Goal: Task Accomplishment & Management: Complete application form

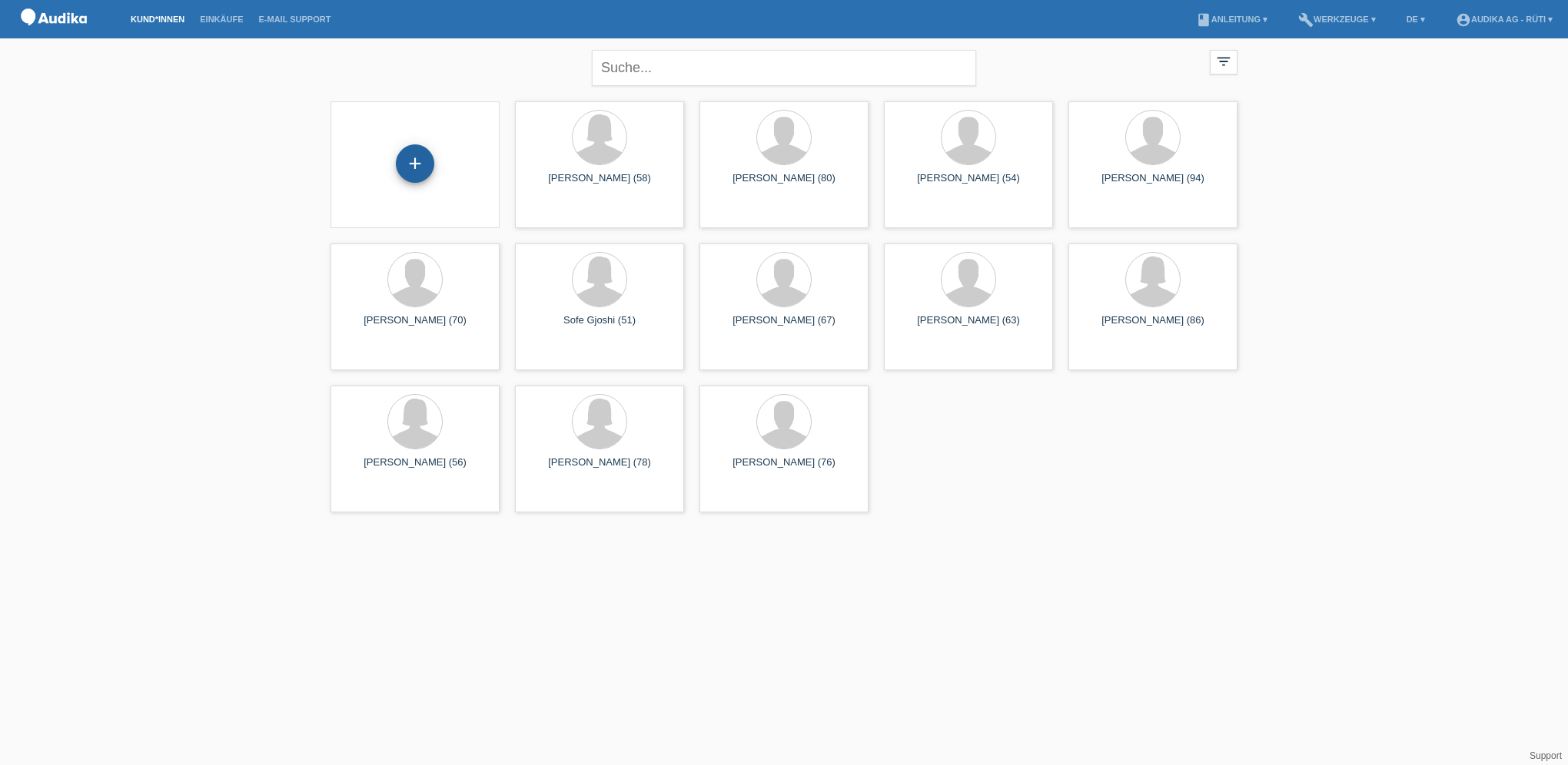
click at [418, 167] on div "+" at bounding box center [415, 164] width 38 height 38
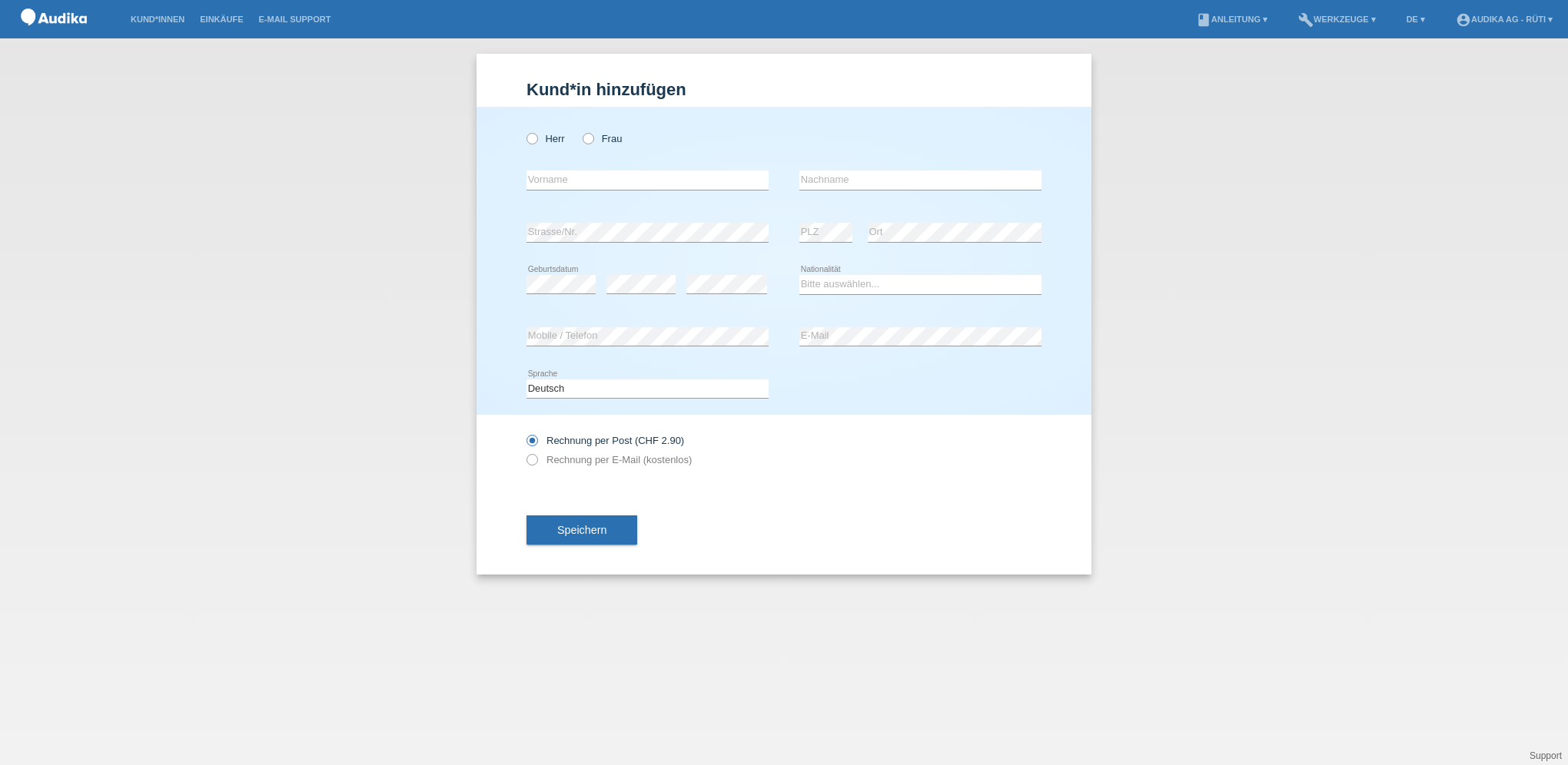
click at [513, 145] on div "Herr Frau error Vorname error" at bounding box center [784, 261] width 615 height 309
click at [524, 130] on icon at bounding box center [524, 130] width 0 height 0
click at [534, 141] on input "Herr" at bounding box center [532, 138] width 10 height 10
radio input "true"
click at [644, 176] on input "text" at bounding box center [648, 180] width 243 height 19
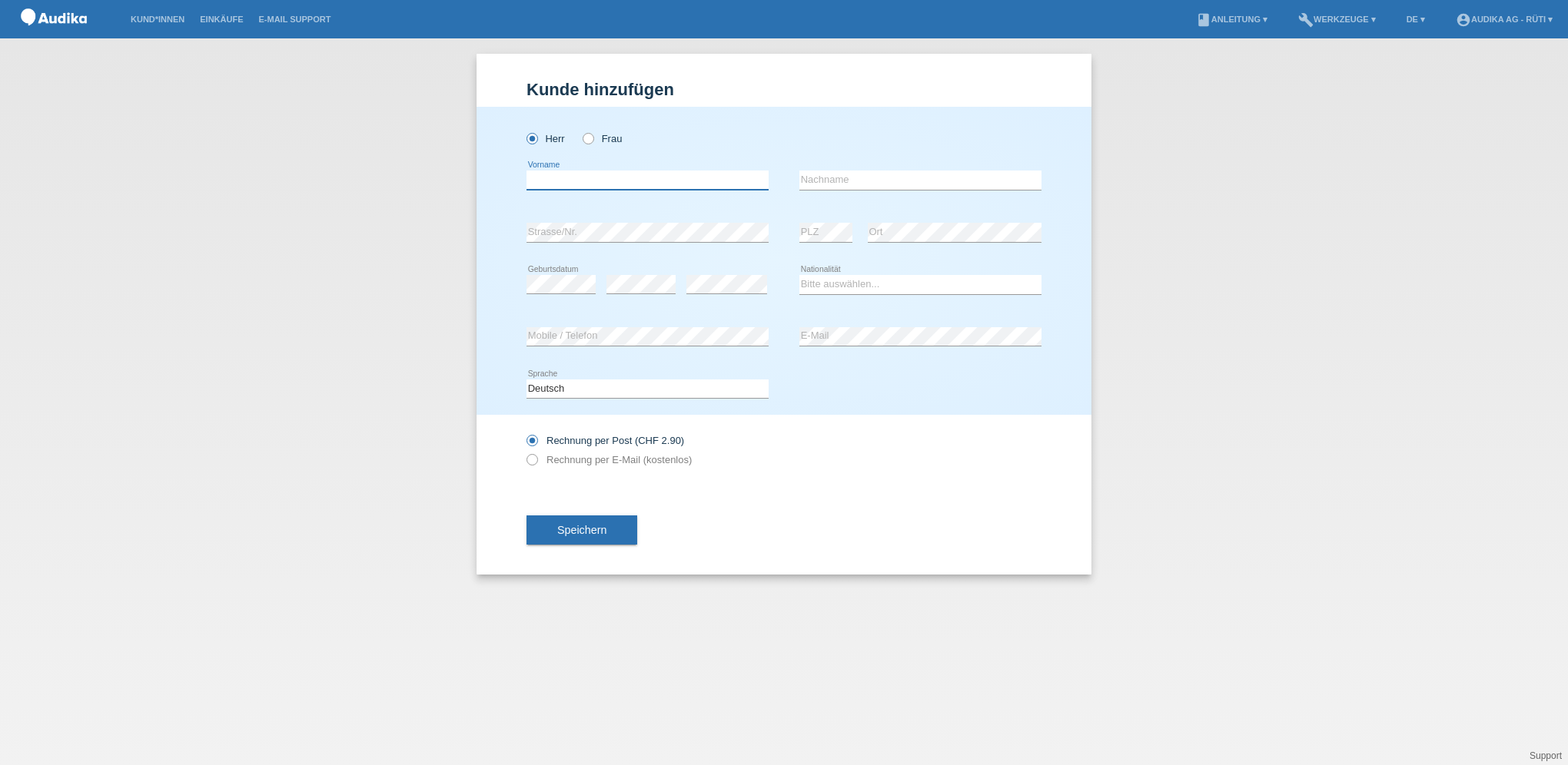
paste input "[PERSON_NAME]"
type input "[PERSON_NAME]"
click at [885, 186] on input "text" at bounding box center [921, 180] width 243 height 19
paste input "Ionita"
type input "Ionita"
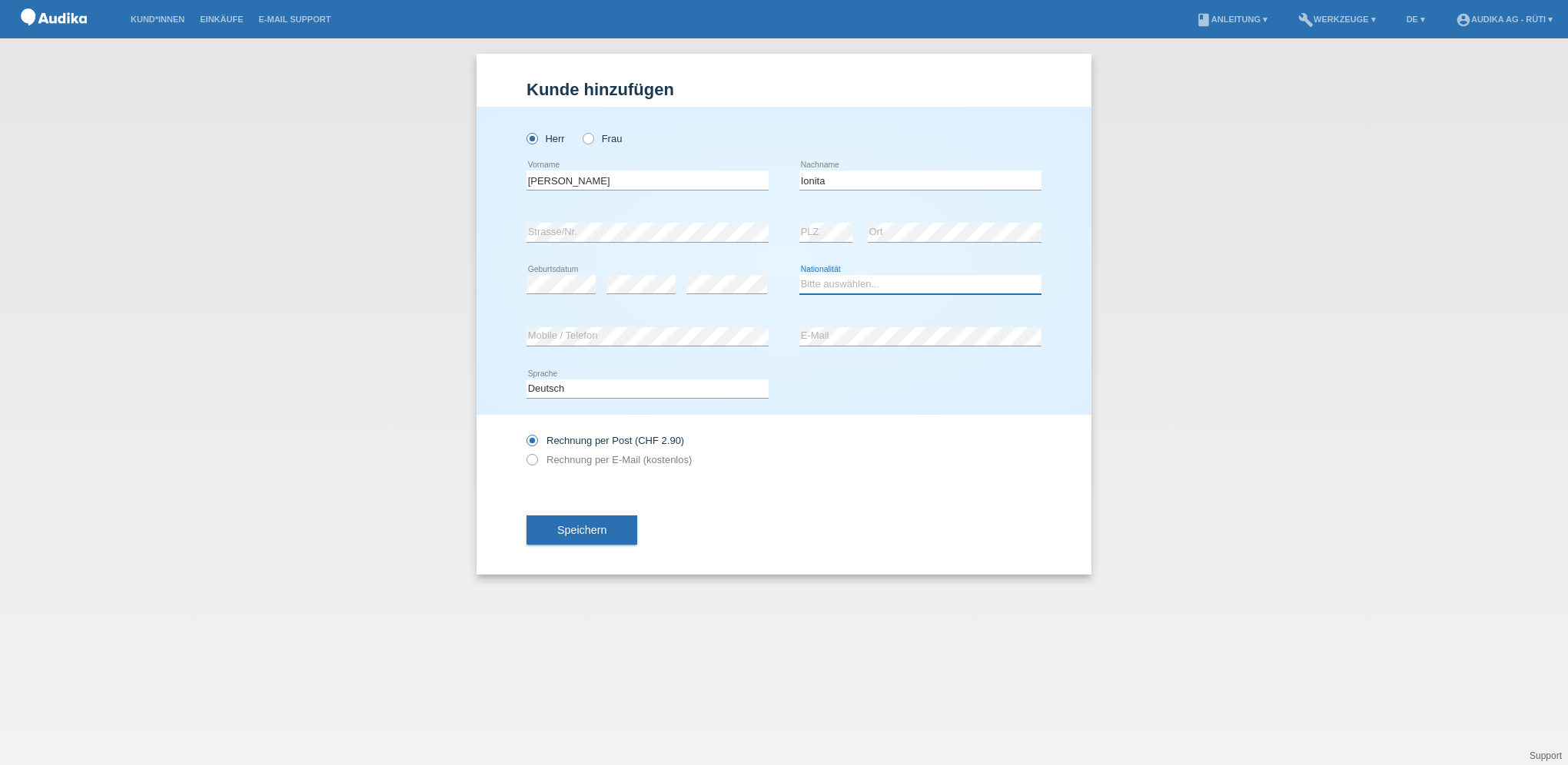
click at [861, 285] on select "Bitte auswählen... Schweiz Deutschland Liechtenstein Österreich ------------ Af…" at bounding box center [921, 284] width 243 height 18
select select "CH"
click at [799, 275] on select "Bitte auswählen... Schweiz Deutschland Liechtenstein Österreich ------------ Af…" at bounding box center [921, 284] width 243 height 18
click at [524, 451] on icon at bounding box center [524, 451] width 0 height 0
click at [534, 461] on input "Rechnung per E-Mail (kostenlos)" at bounding box center [532, 463] width 10 height 19
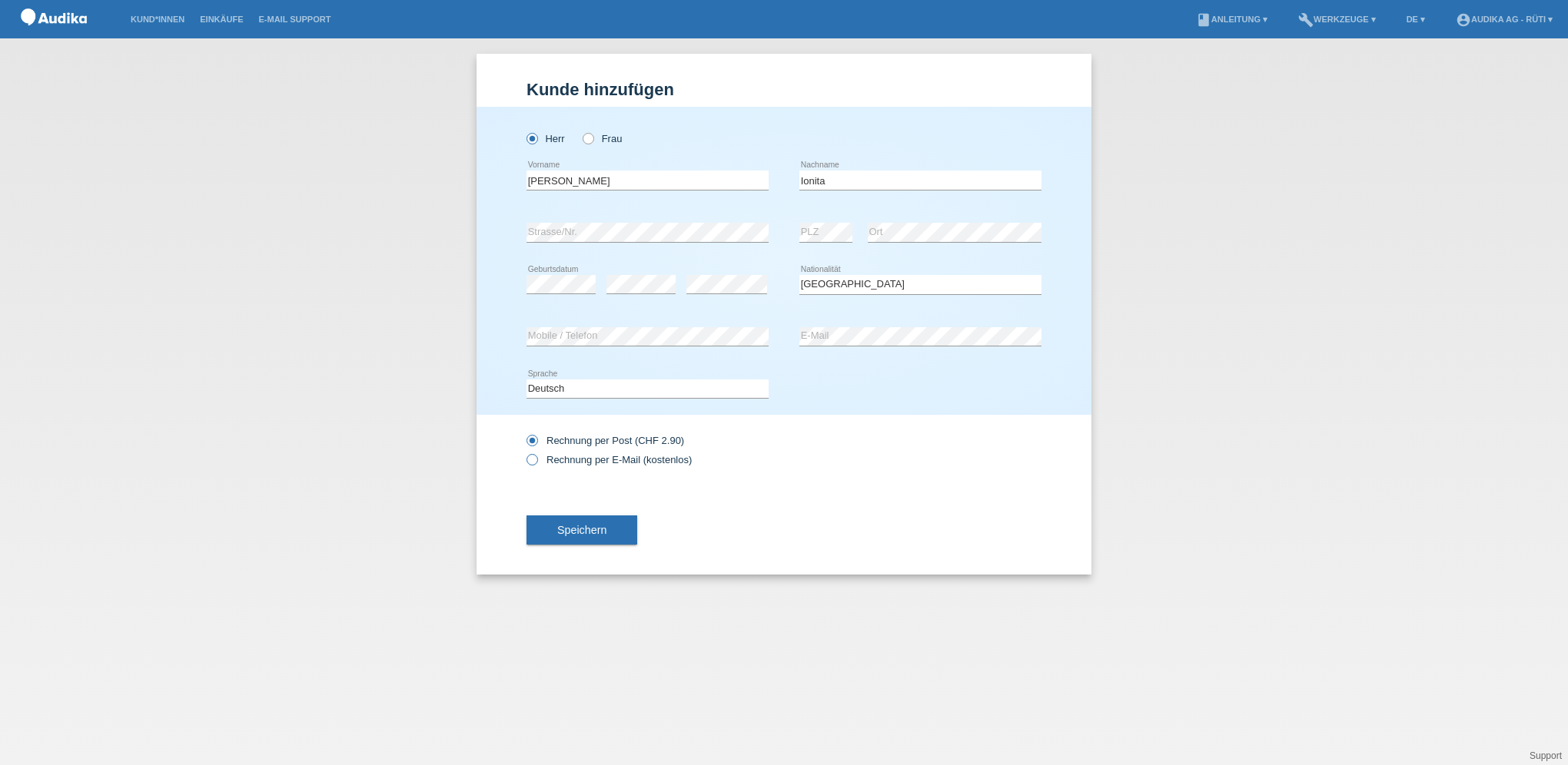
radio input "true"
click at [524, 432] on icon at bounding box center [524, 432] width 0 height 0
click at [532, 442] on input "Rechnung per Post (CHF 2.90)" at bounding box center [532, 444] width 10 height 19
radio input "true"
click at [580, 533] on span "Speichern" at bounding box center [581, 530] width 49 height 13
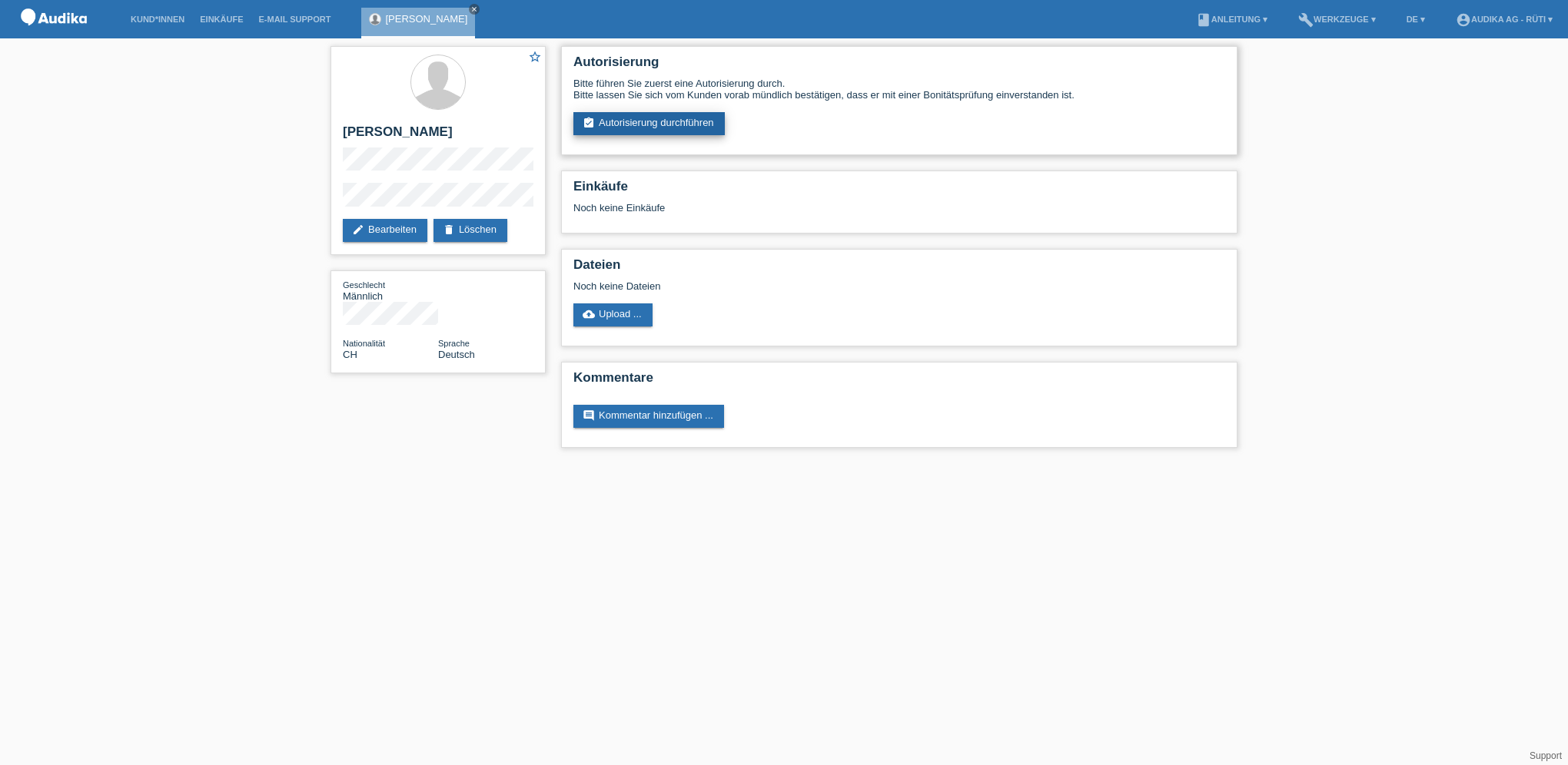
click at [631, 123] on link "assignment_turned_in Autorisierung durchführen" at bounding box center [649, 124] width 151 height 23
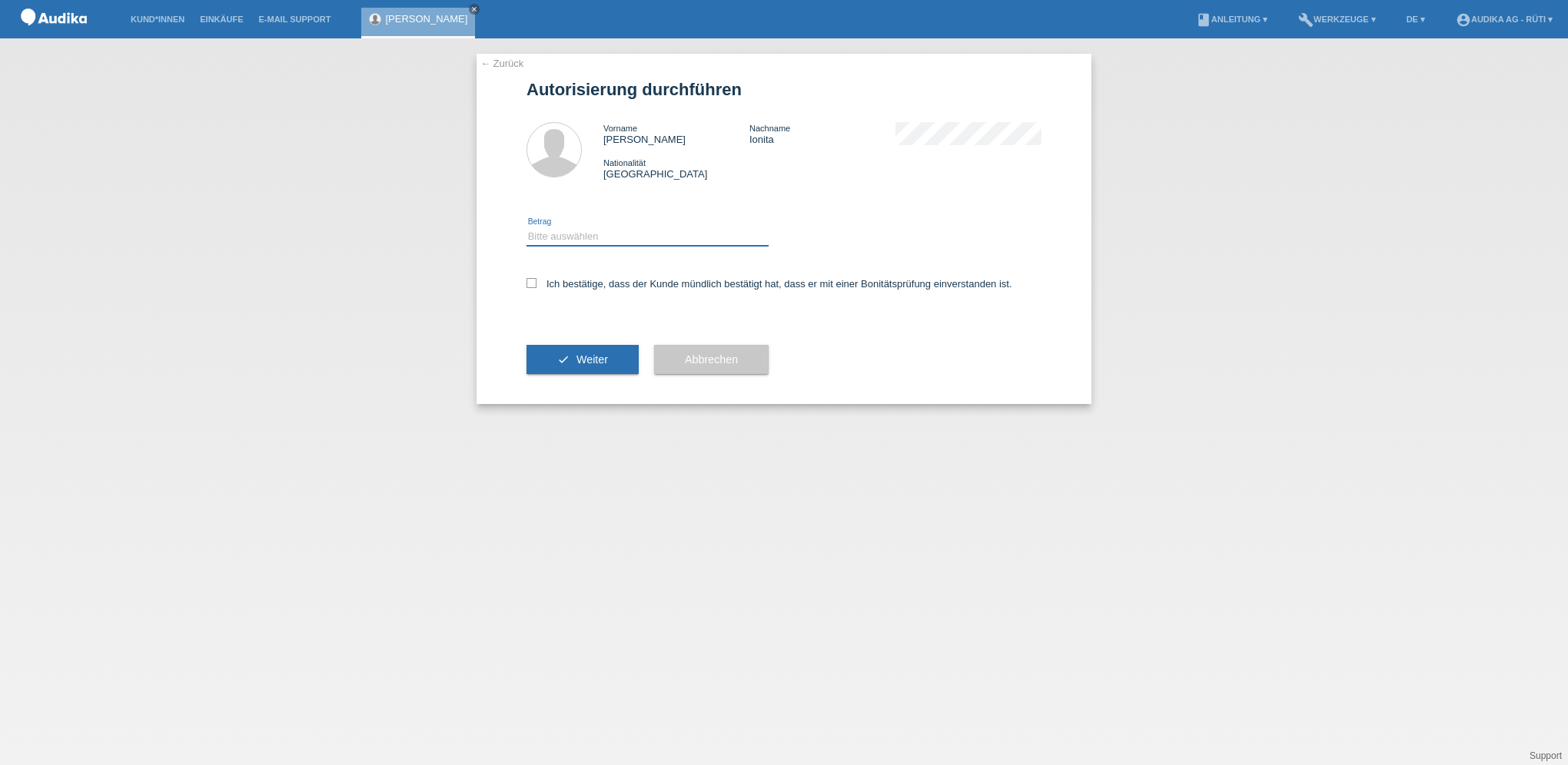
click at [614, 240] on select "Bitte auswählen CHF 1.00 - CHF 499.00 CHF 500.00 - CHF 1'999.00 CHF 2'000.00 - …" at bounding box center [648, 237] width 243 height 18
select select "3"
click at [527, 227] on select "Bitte auswählen CHF 1.00 - CHF 499.00 CHF 500.00 - CHF 1'999.00 CHF 2'000.00 - …" at bounding box center [648, 237] width 243 height 18
click at [527, 284] on icon at bounding box center [532, 283] width 10 height 10
click at [527, 284] on input "Ich bestätige, dass der Kunde mündlich bestätigt hat, dass er mit einer Bonität…" at bounding box center [532, 283] width 10 height 10
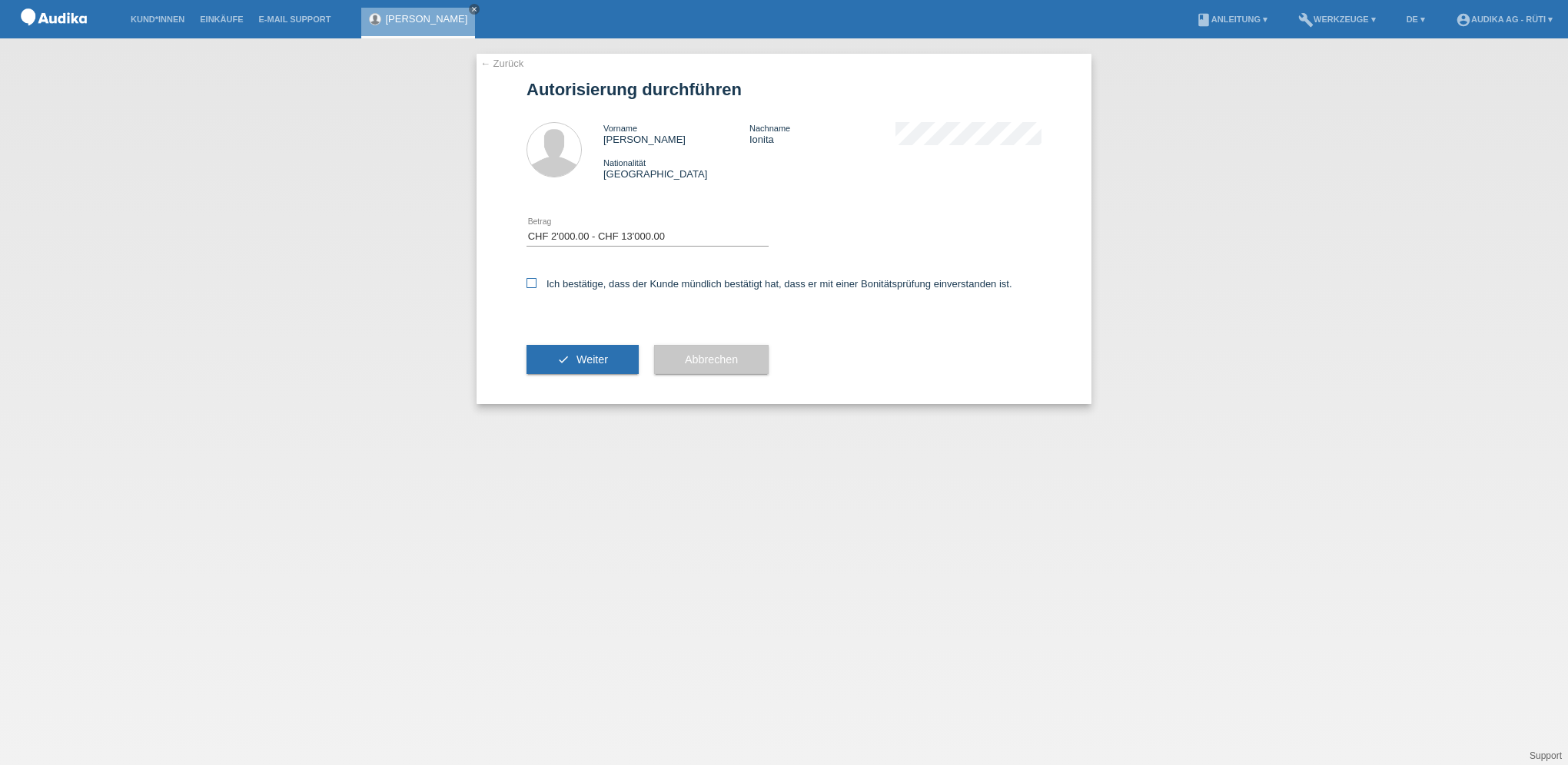
checkbox input "true"
click at [573, 360] on button "check Weiter" at bounding box center [583, 360] width 112 height 29
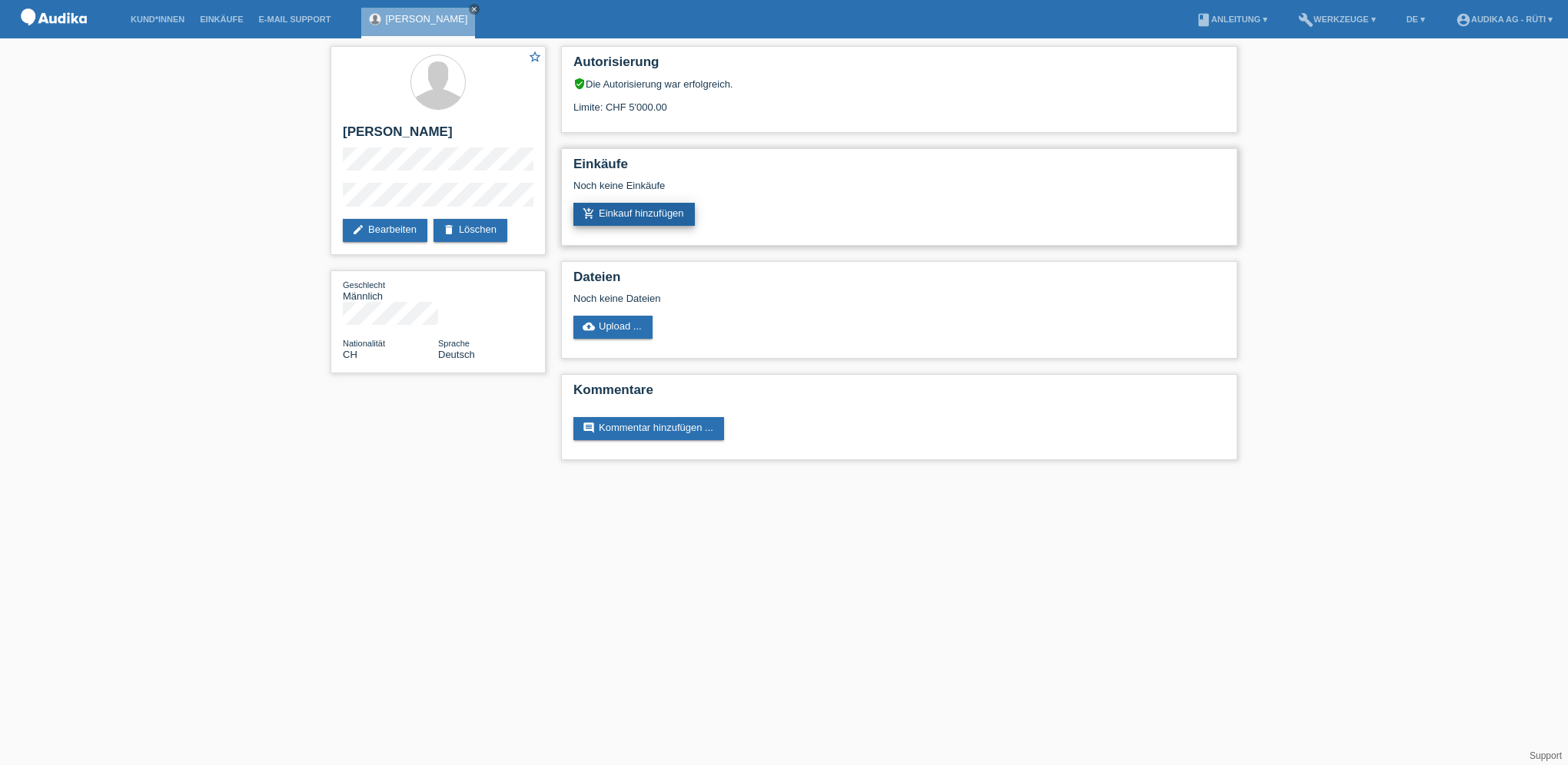
click at [661, 212] on link "add_shopping_cart Einkauf hinzufügen" at bounding box center [634, 215] width 121 height 23
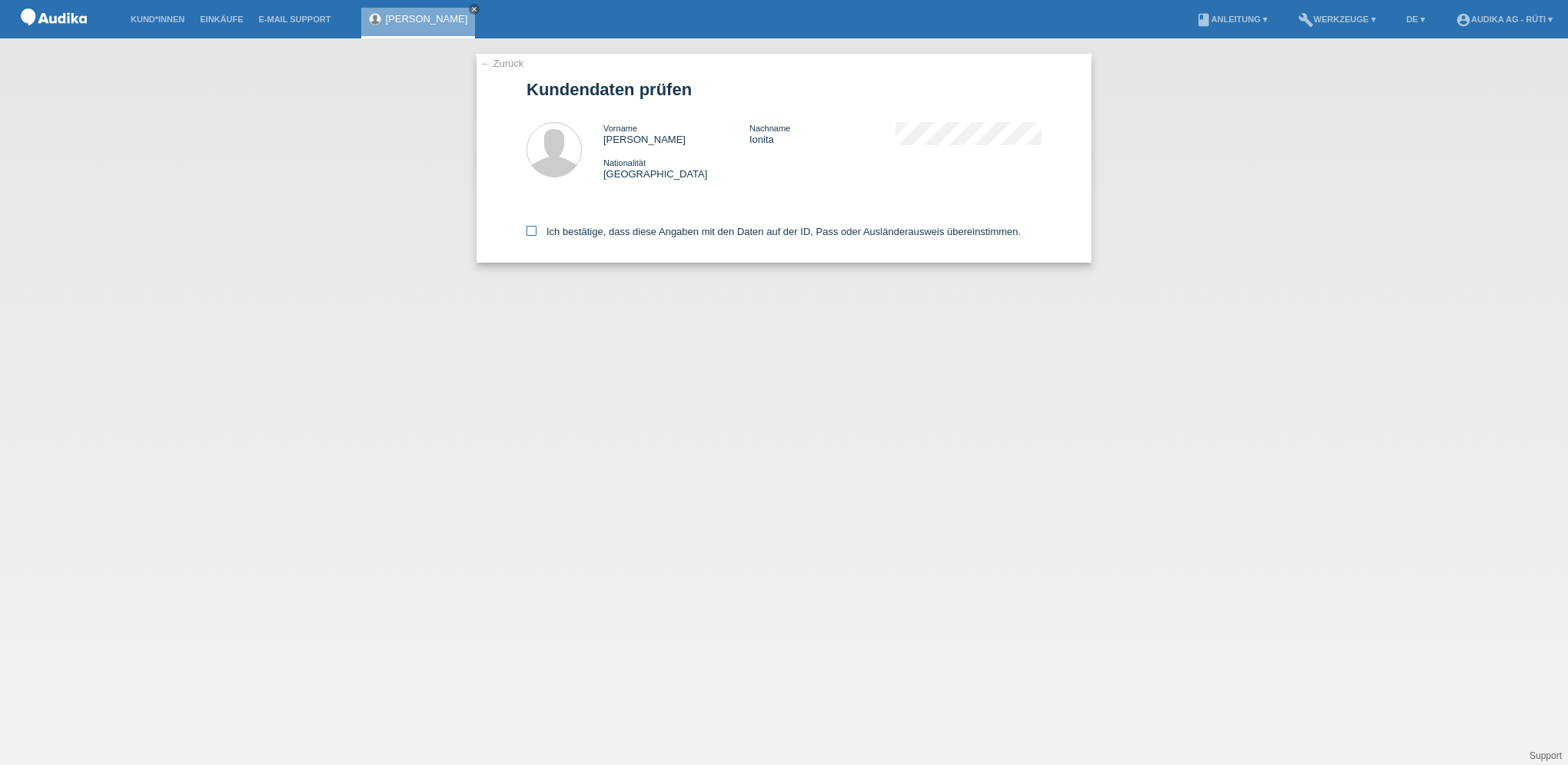
click at [533, 232] on icon at bounding box center [532, 231] width 10 height 10
click at [533, 232] on input "Ich bestätige, dass diese Angaben mit den Daten auf der ID, Pass oder Ausländer…" at bounding box center [532, 231] width 10 height 10
checkbox input "true"
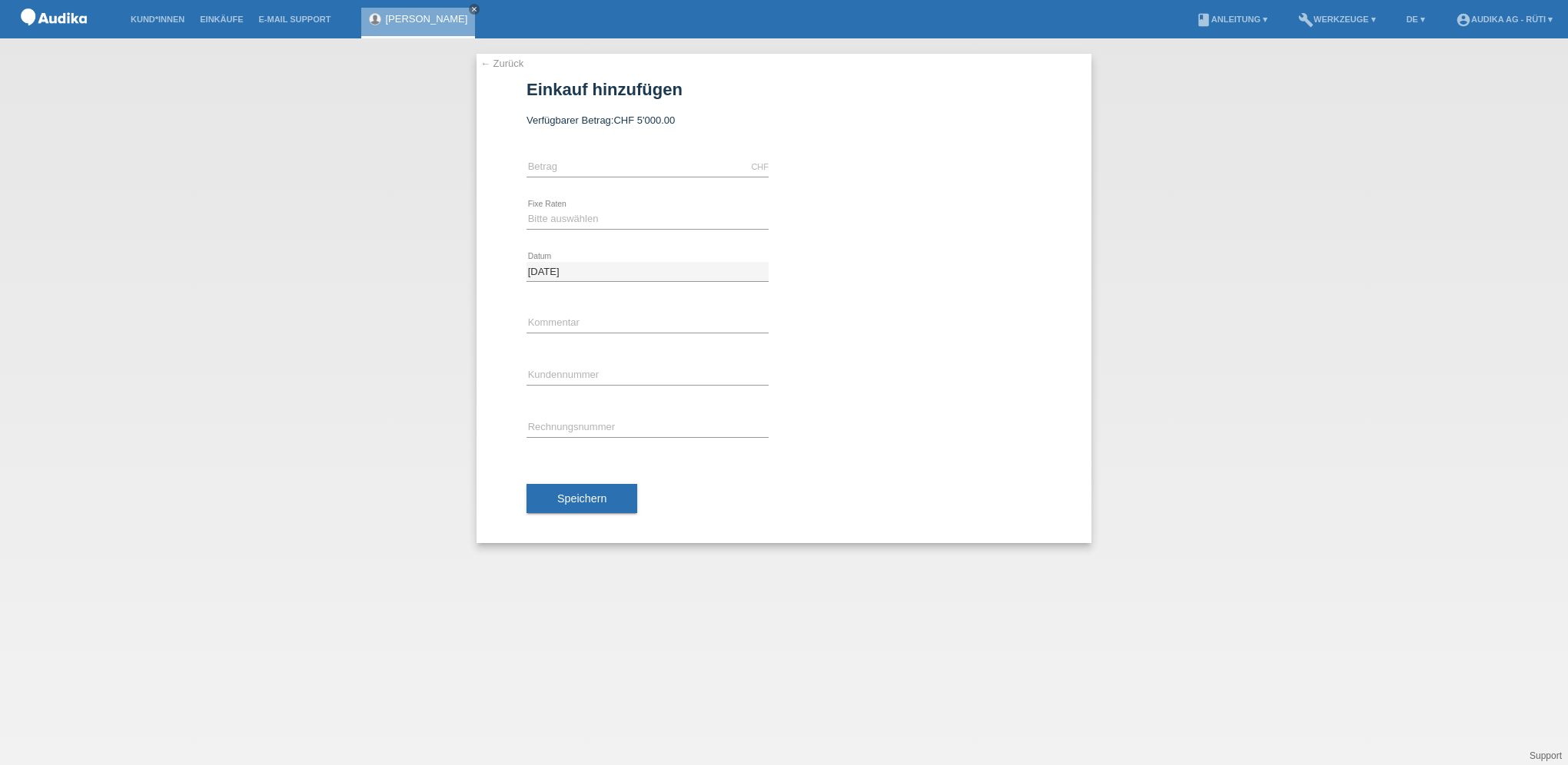
click at [486, 56] on div "← Zurück Einkauf hinzufügen Verfügbarer Betrag: CHF 5'000.00 error Betrag" at bounding box center [784, 298] width 615 height 489
click at [486, 62] on link "← Zurück" at bounding box center [501, 64] width 43 height 12
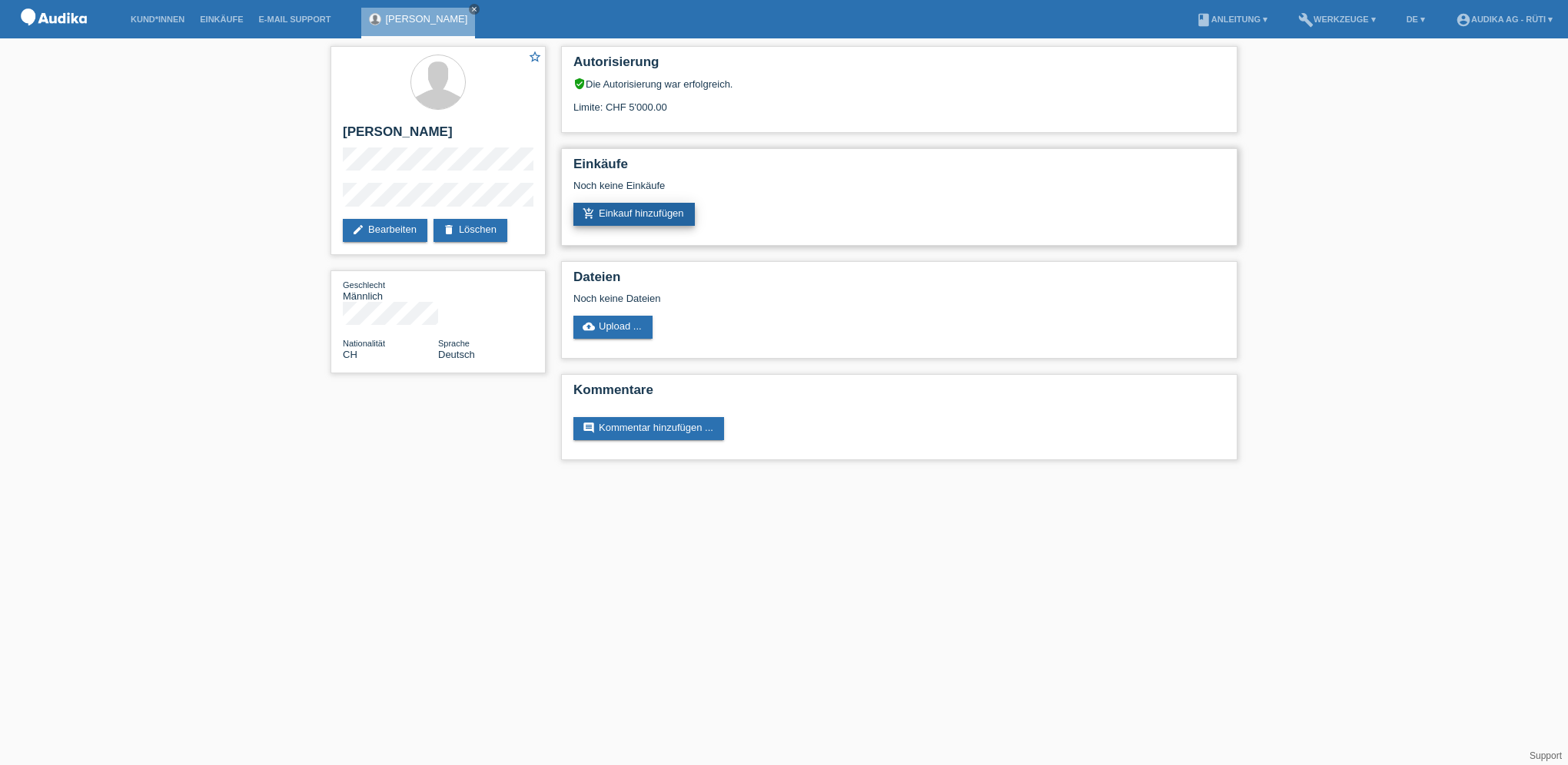
click at [625, 215] on link "add_shopping_cart Einkauf hinzufügen" at bounding box center [634, 215] width 121 height 23
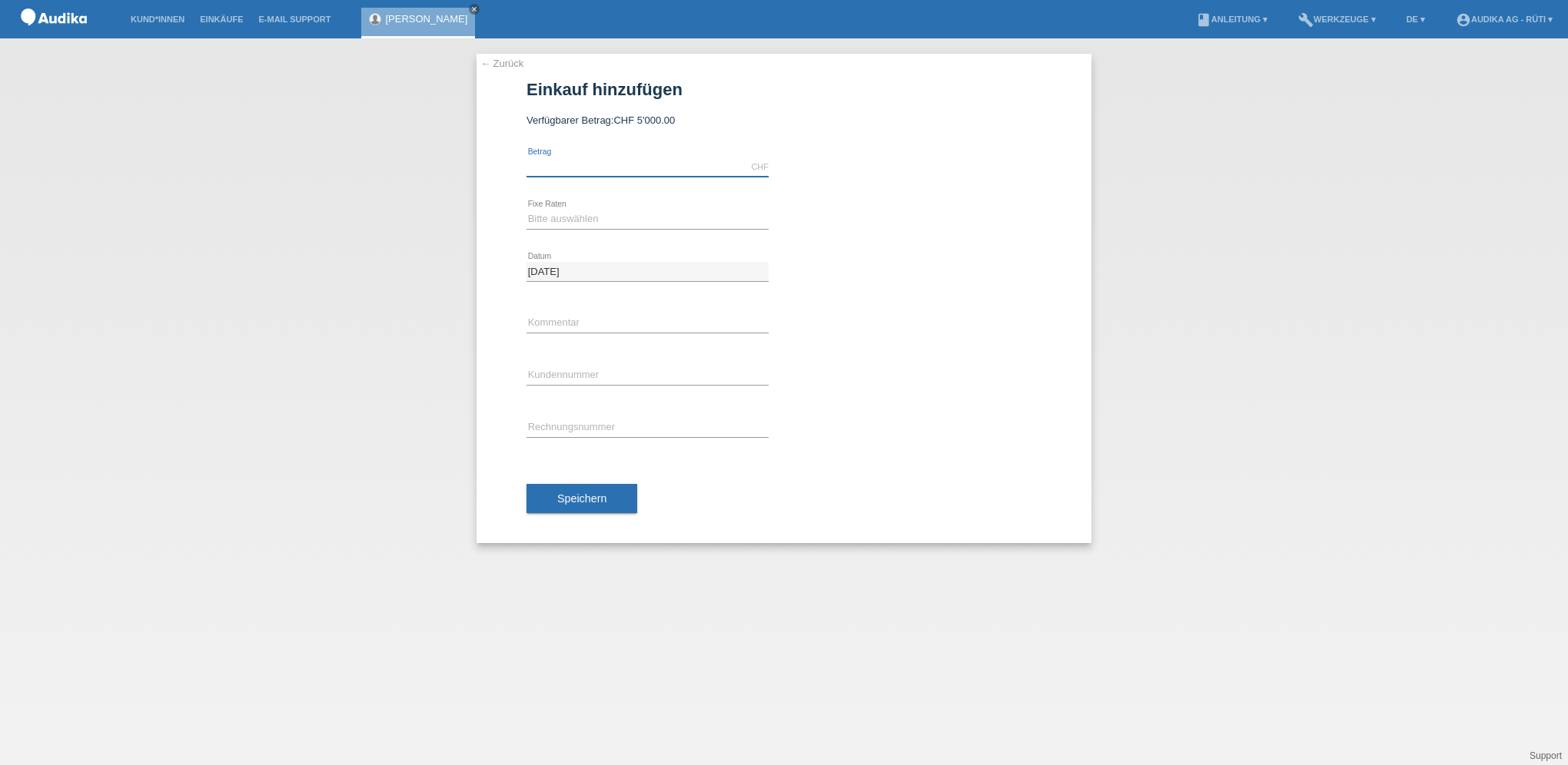
click at [582, 169] on input "text" at bounding box center [648, 166] width 243 height 19
type input "3349.00"
click at [584, 219] on select "Bitte auswählen 12 Raten 24 Raten" at bounding box center [648, 219] width 243 height 18
select select "177"
click at [527, 210] on select "Bitte auswählen 12 Raten 24 Raten" at bounding box center [648, 219] width 243 height 18
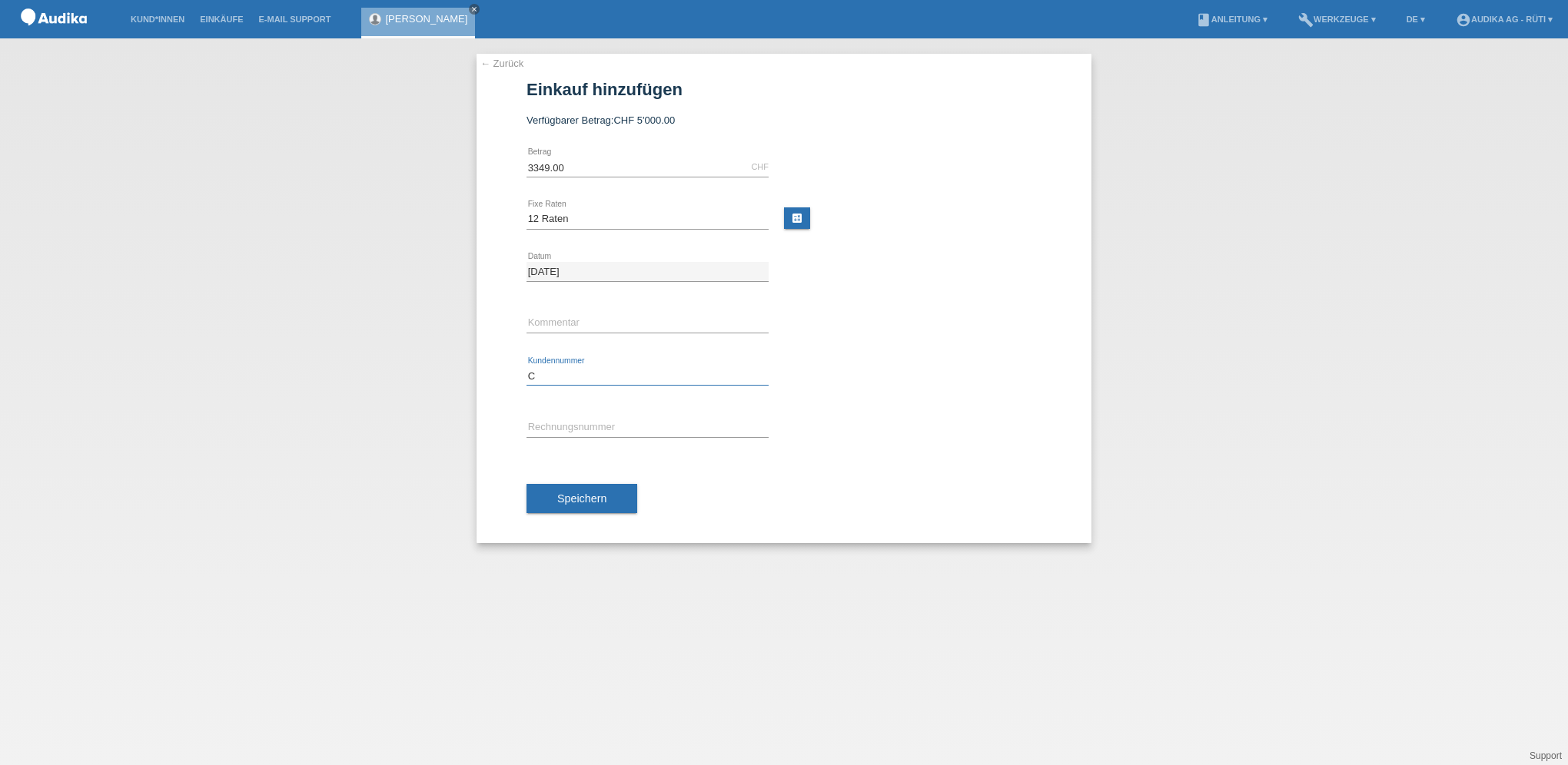
click at [549, 371] on input "C" at bounding box center [648, 375] width 243 height 19
paste input "1483535"
click at [577, 372] on input "C1483535" at bounding box center [648, 375] width 243 height 19
drag, startPoint x: 578, startPoint y: 374, endPoint x: 517, endPoint y: 371, distance: 61.1
click at [517, 371] on div "← Zurück Einkauf hinzufügen Verfügbarer Betrag: CHF 5'000.00 3349.00 error" at bounding box center [784, 298] width 615 height 489
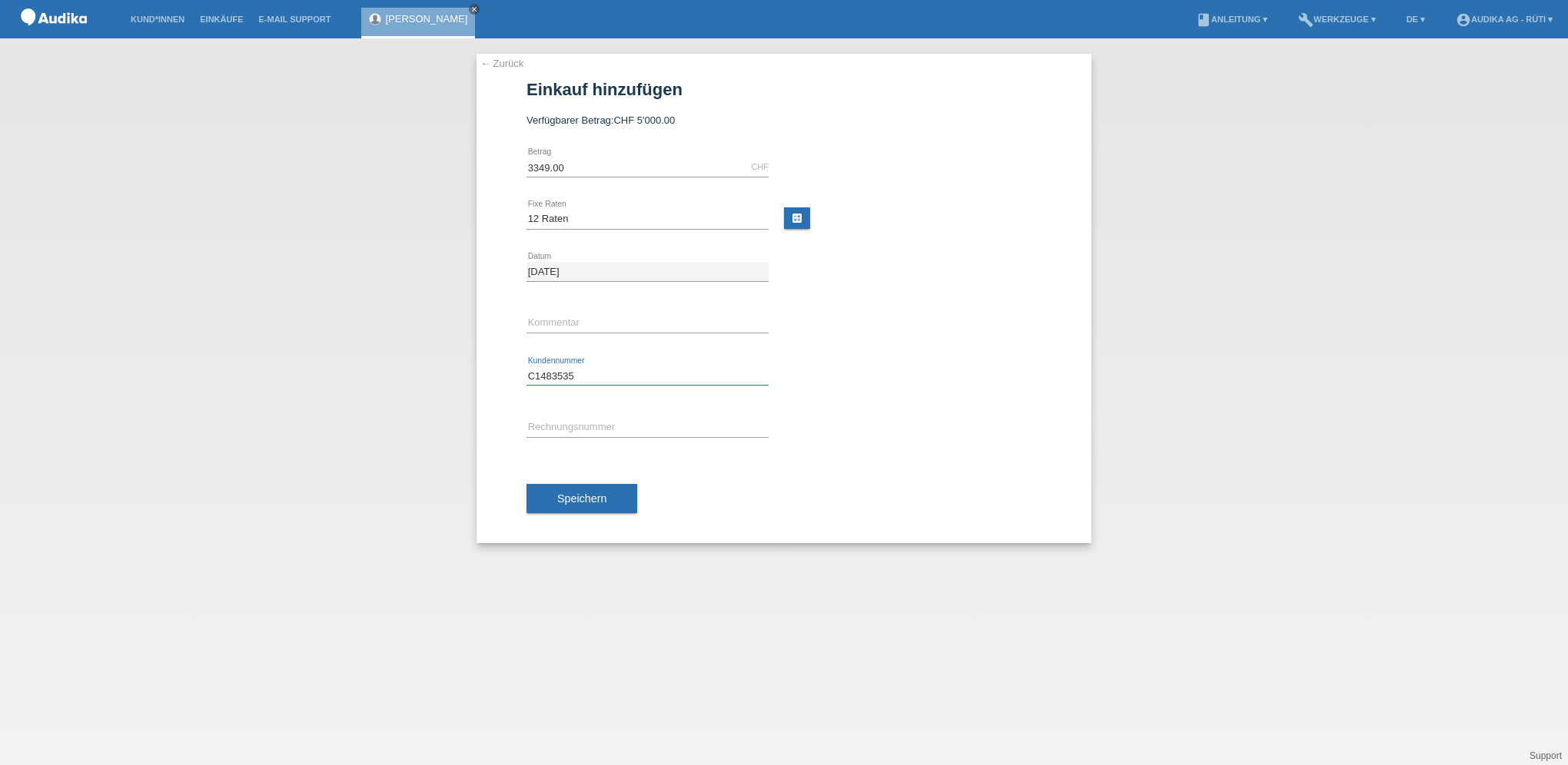
paste input "14835353"
type input "14835353"
drag, startPoint x: 600, startPoint y: 372, endPoint x: 490, endPoint y: 368, distance: 110.1
click at [490, 368] on div "← Zurück Einkauf hinzufügen Verfügbarer Betrag: CHF 5'000.00 3349.00 error" at bounding box center [784, 298] width 615 height 489
click at [554, 370] on input "text" at bounding box center [648, 375] width 243 height 19
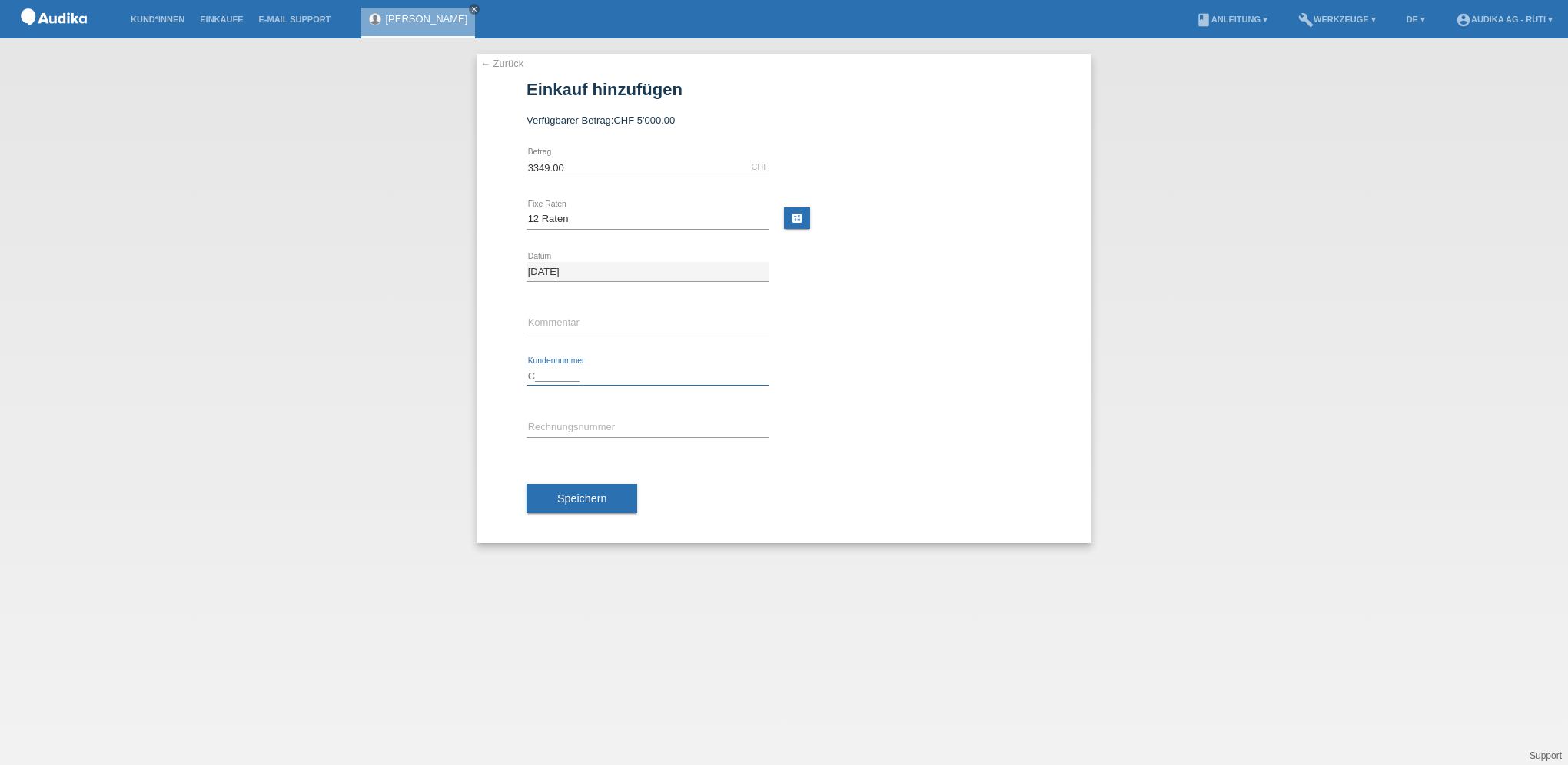
click at [553, 375] on input "text" at bounding box center [648, 375] width 243 height 19
paste input "1483535"
type input "C1483535"
type input "SOI"
click at [582, 426] on input "SOI" at bounding box center [648, 428] width 243 height 19
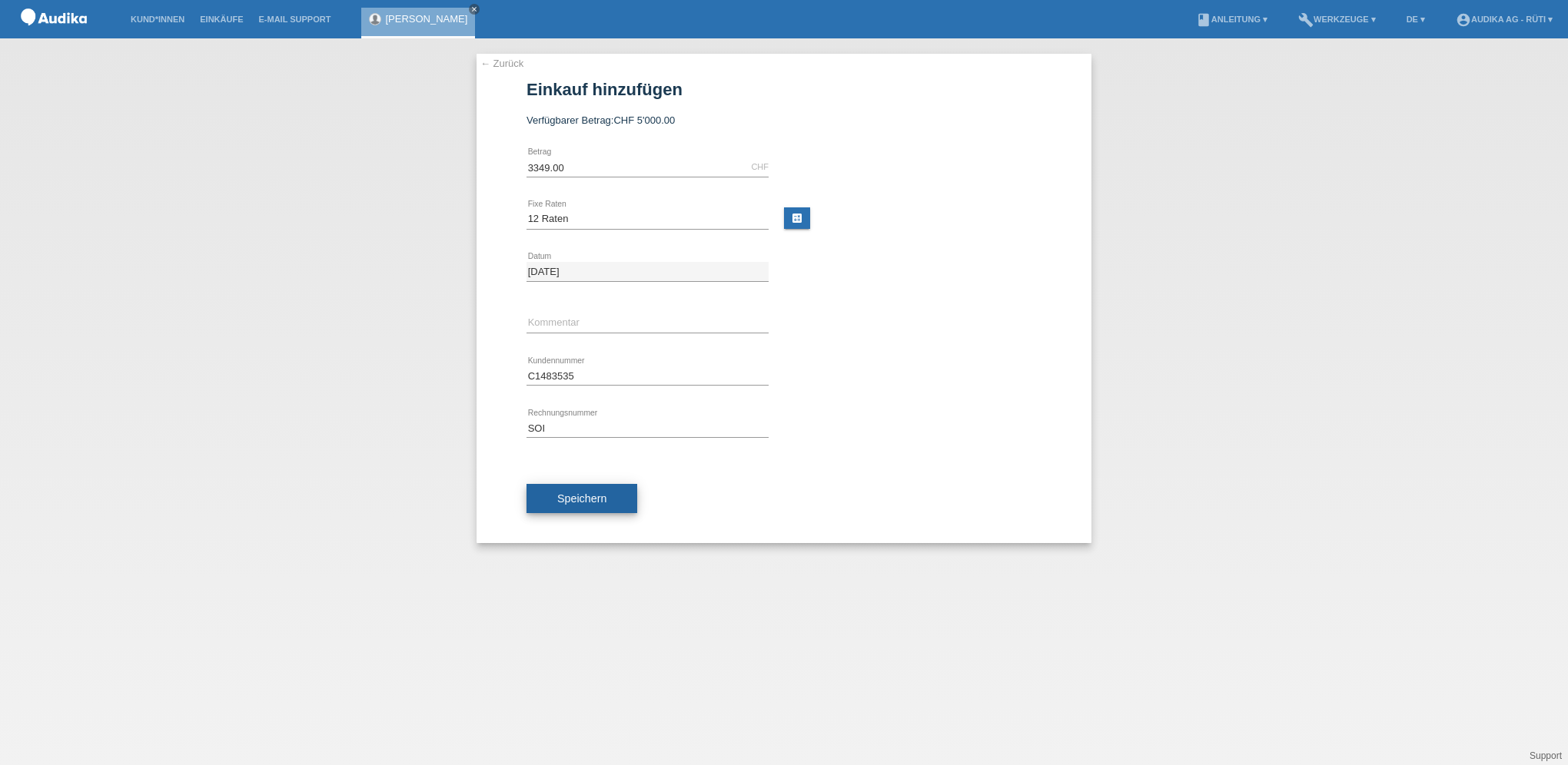
click at [571, 498] on span "Speichern" at bounding box center [581, 498] width 49 height 13
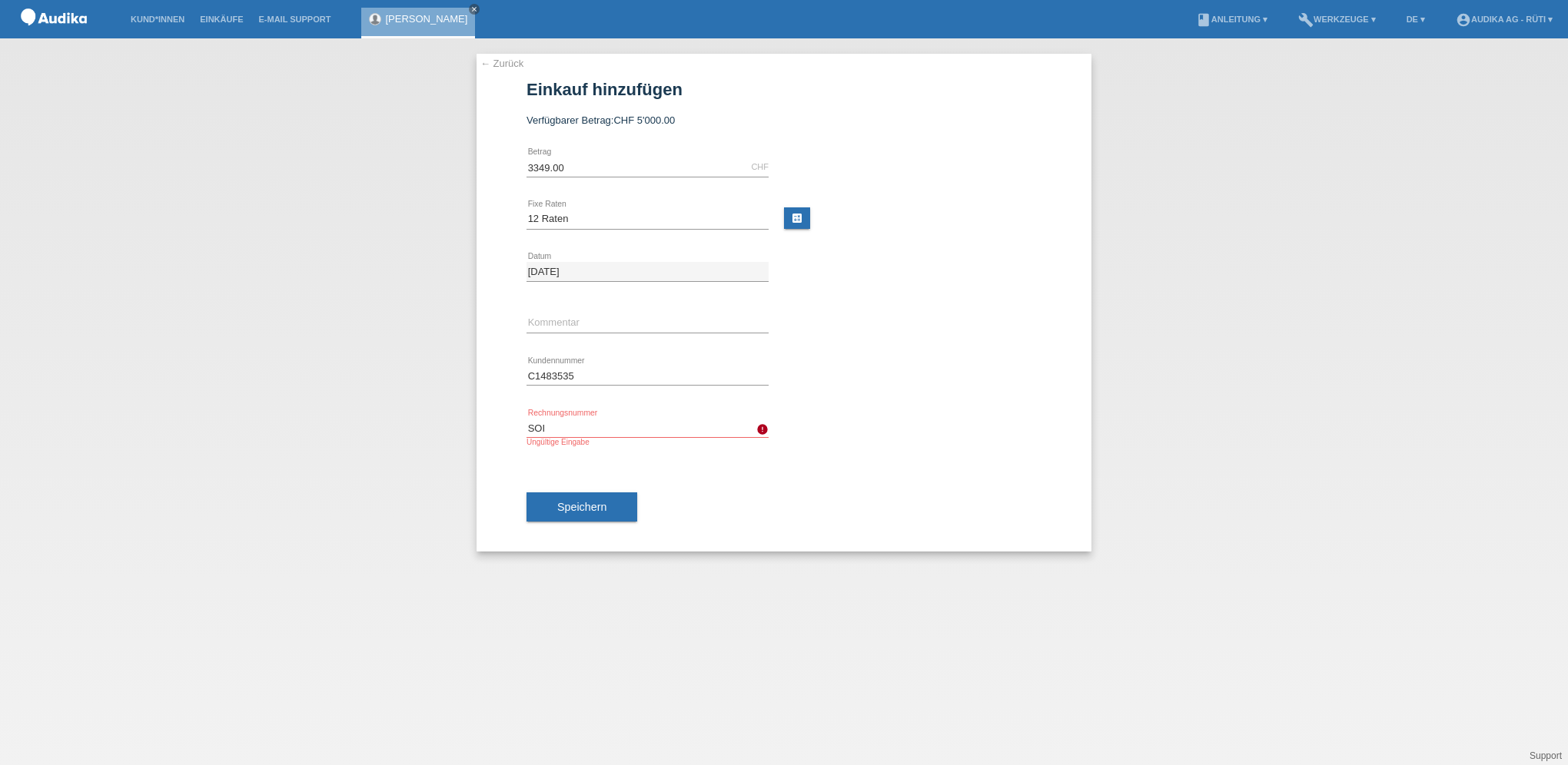
click at [590, 434] on input "SOI" at bounding box center [648, 428] width 243 height 19
click at [824, 403] on div at bounding box center [921, 409] width 243 height 12
click at [771, 430] on div "SOI error Rechnungsnummer Ungültige Eingabe" at bounding box center [784, 433] width 515 height 61
drag, startPoint x: 641, startPoint y: 429, endPoint x: 493, endPoint y: 429, distance: 148.0
click at [493, 430] on div "← Zurück Einkauf hinzufügen Verfügbarer Betrag: CHF 5'000.00 3349.00 error" at bounding box center [784, 303] width 615 height 498
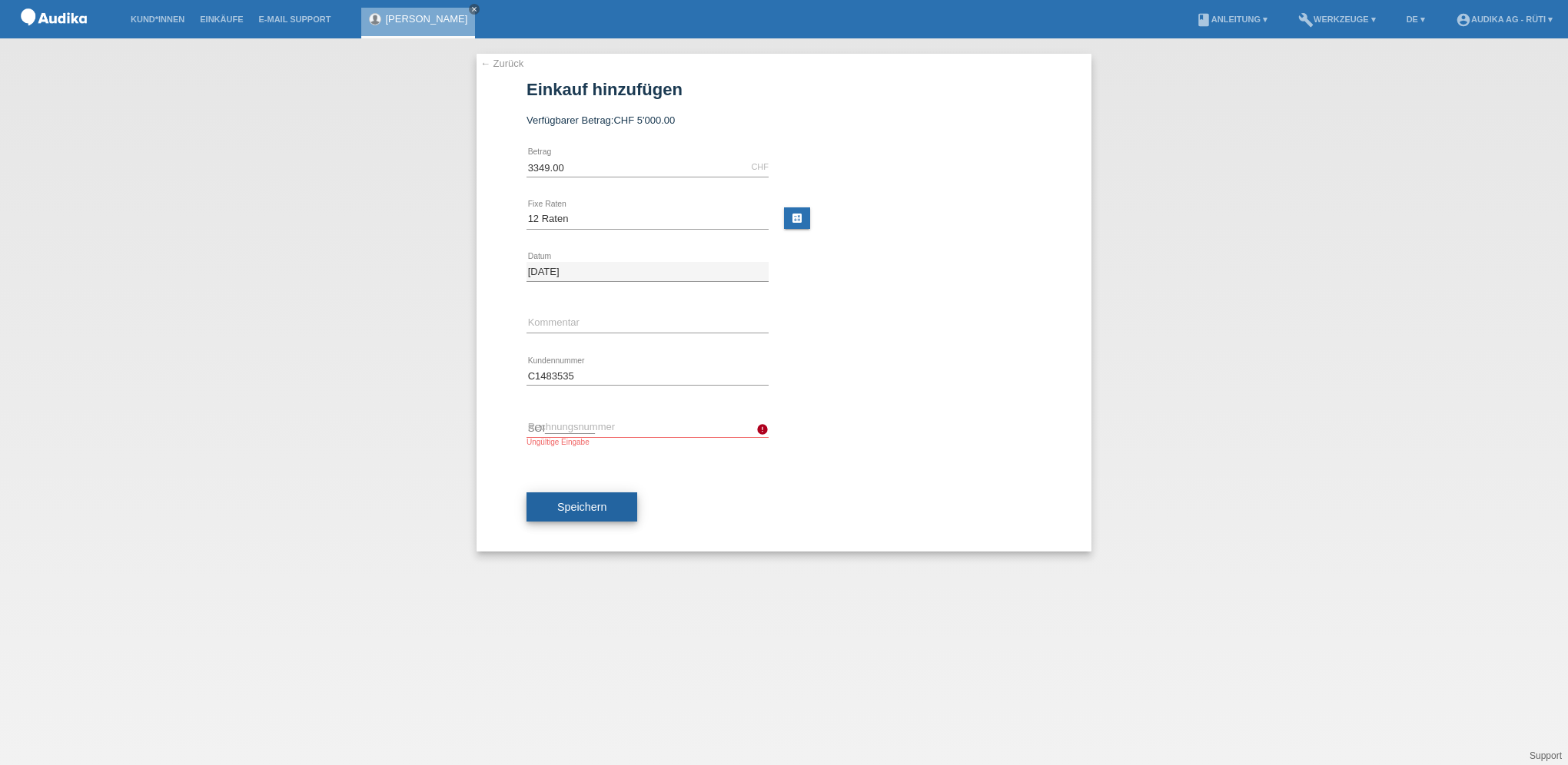
click at [588, 507] on span "Speichern" at bounding box center [581, 507] width 49 height 13
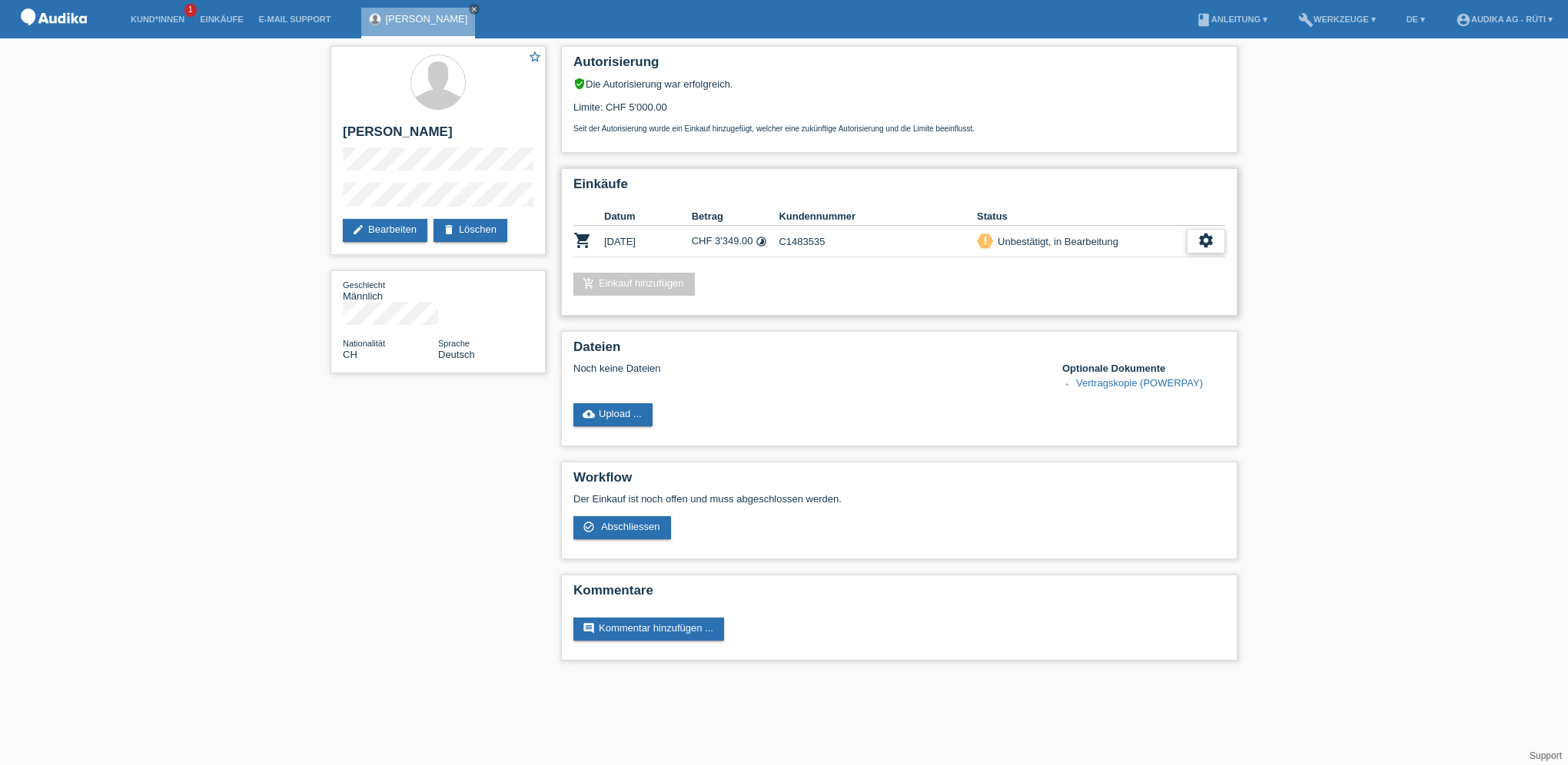
click at [1210, 246] on icon "settings" at bounding box center [1206, 241] width 17 height 17
click at [1211, 242] on icon "settings" at bounding box center [1206, 241] width 17 height 17
click at [1070, 310] on span "Abschliessen" at bounding box center [1084, 311] width 64 height 18
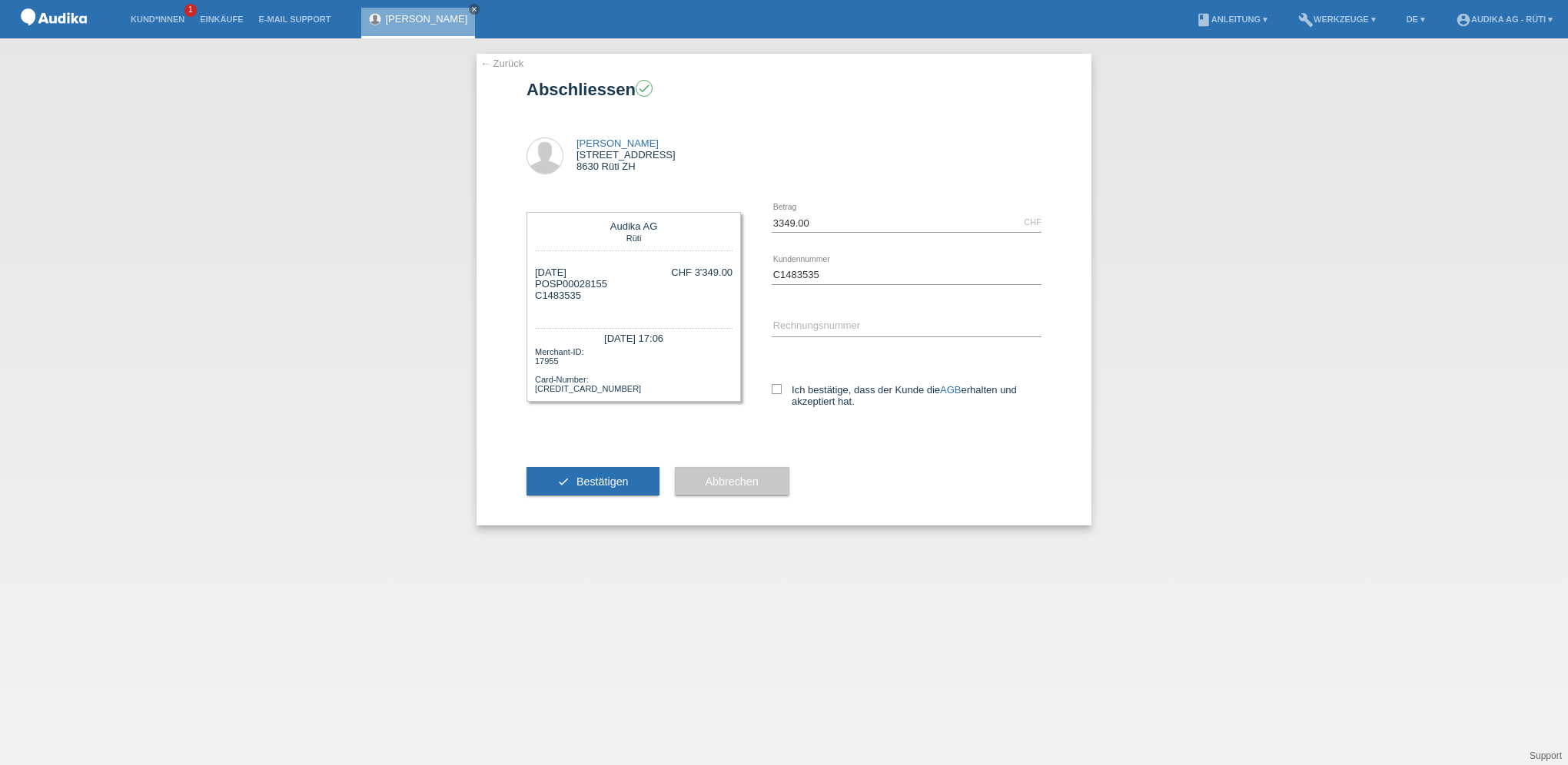
drag, startPoint x: 612, startPoint y: 283, endPoint x: 556, endPoint y: 283, distance: 56.0
click at [556, 283] on div "[DATE] POSP00028155 C1483535 CHF 3'349.00" at bounding box center [634, 289] width 197 height 46
drag, startPoint x: 556, startPoint y: 283, endPoint x: 627, endPoint y: 286, distance: 71.1
click at [627, 286] on div "[DATE] POSP00028155 C1483535 CHF 3'349.00" at bounding box center [634, 289] width 197 height 46
click at [601, 286] on div "[DATE] POSP00028155 C1483535" at bounding box center [571, 289] width 72 height 46
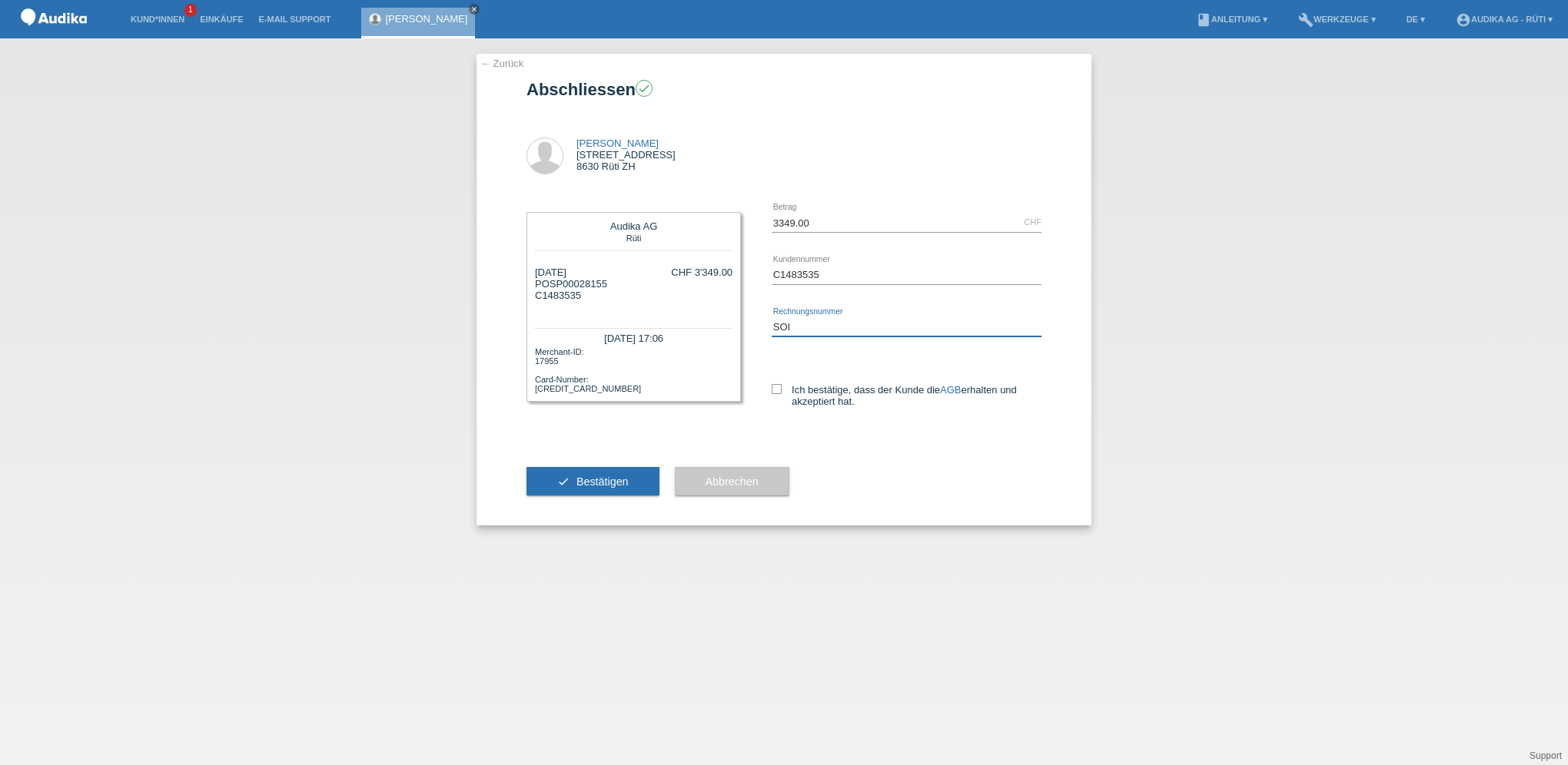
click at [821, 325] on input "SOI" at bounding box center [907, 327] width 270 height 19
drag, startPoint x: 548, startPoint y: 282, endPoint x: 623, endPoint y: 286, distance: 75.1
click at [623, 286] on div "30.09.2025 POSP00028155 C1483535 SOI CHF 3'349.00" at bounding box center [634, 289] width 197 height 46
click at [804, 332] on input "SOI" at bounding box center [907, 327] width 270 height 19
type input "SOI000356830"
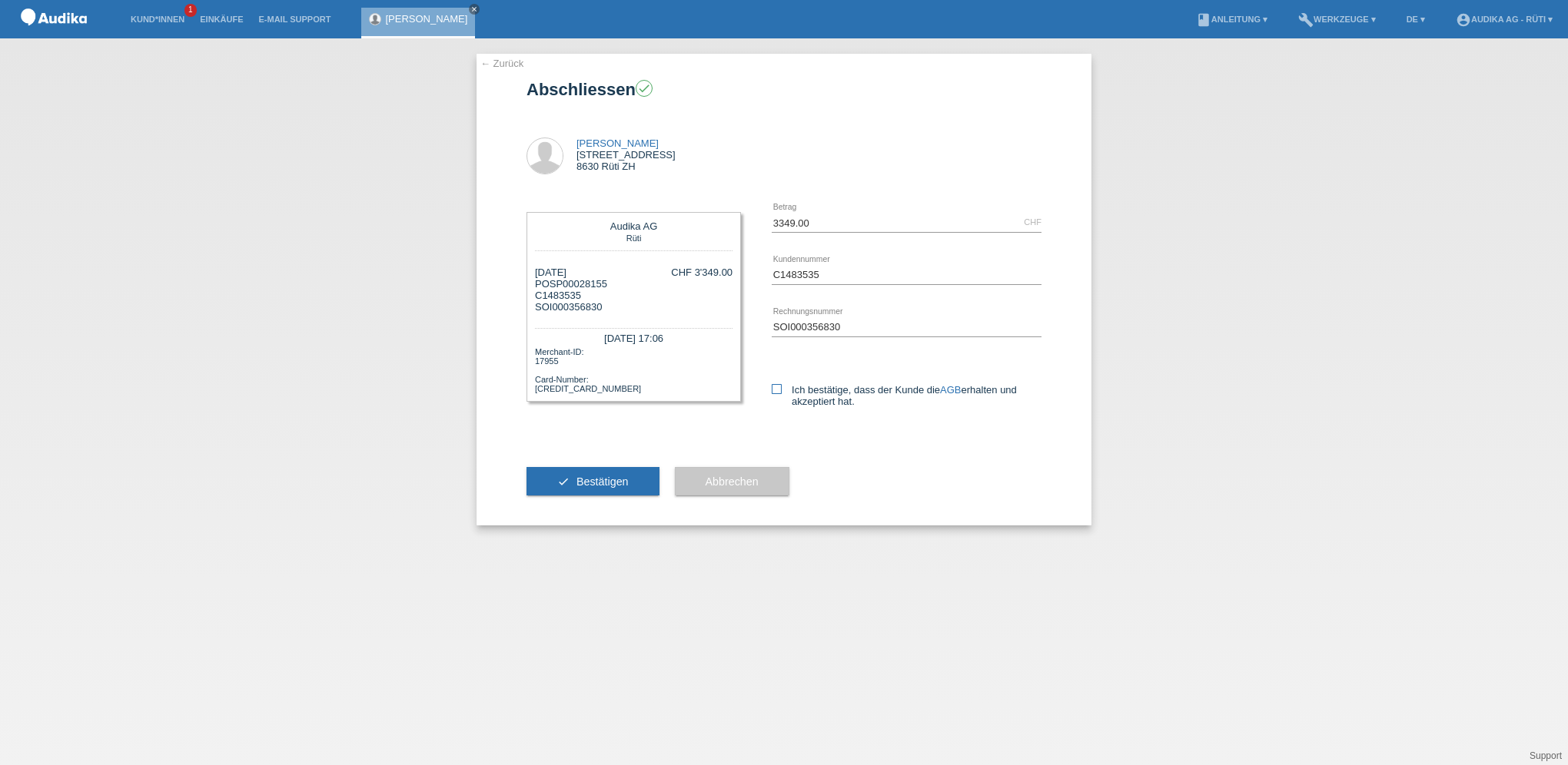
click at [779, 387] on icon at bounding box center [777, 390] width 10 height 10
click at [779, 387] on input "Ich bestätige, dass der Kunde die AGB erhalten und akzeptiert hat." at bounding box center [777, 390] width 10 height 10
checkbox input "true"
click at [627, 488] on button "check Bestätigen" at bounding box center [593, 482] width 133 height 29
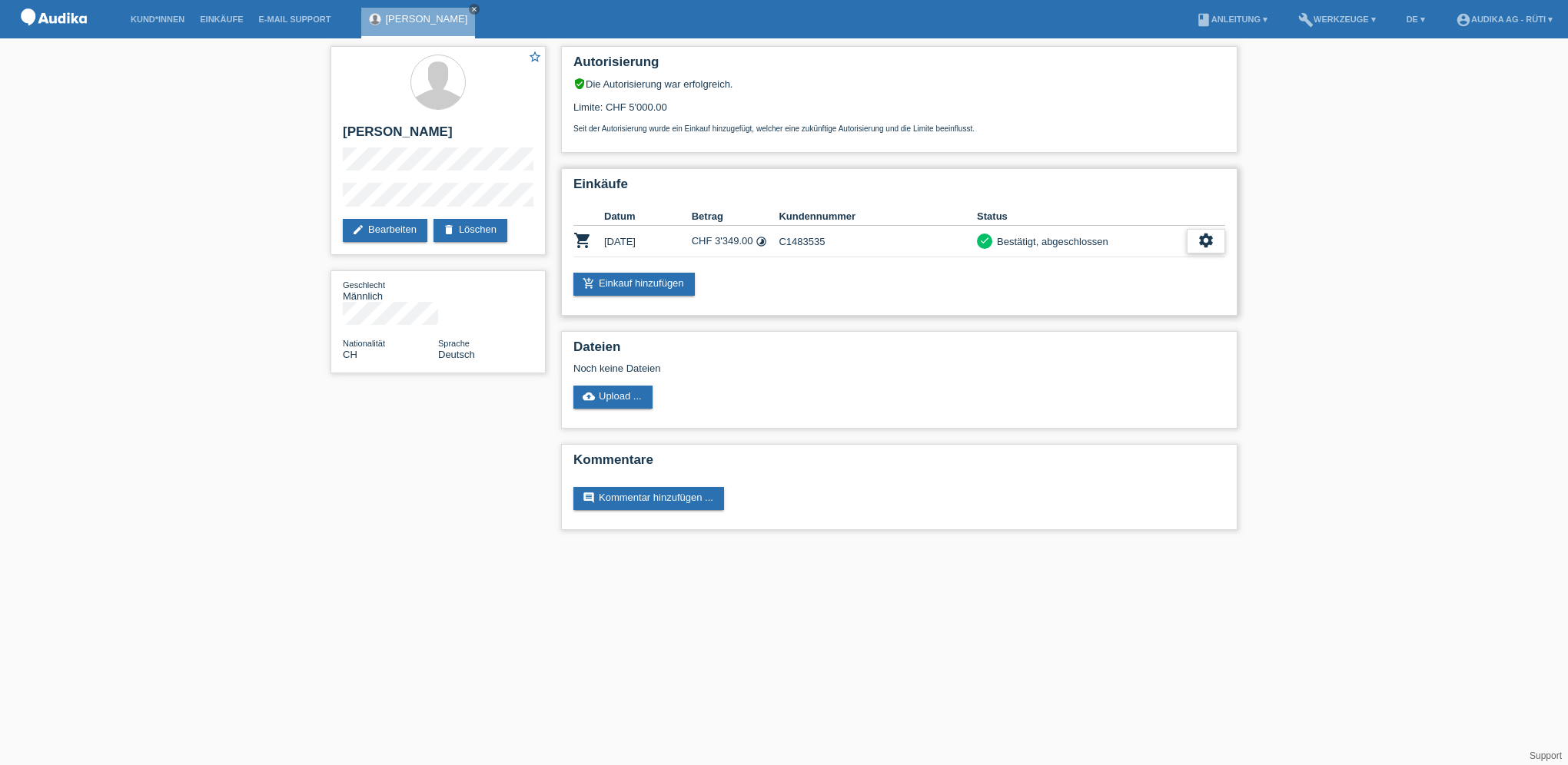
click at [1212, 242] on icon "settings" at bounding box center [1206, 241] width 17 height 17
click at [1214, 237] on div "settings" at bounding box center [1206, 241] width 38 height 24
click at [1122, 311] on span "Vertrag herunterladen" at bounding box center [1092, 311] width 101 height 18
click at [1195, 241] on div "settings" at bounding box center [1206, 241] width 38 height 24
click at [1101, 335] on span "Finanzierungsdetails herunterladen" at bounding box center [1122, 334] width 161 height 18
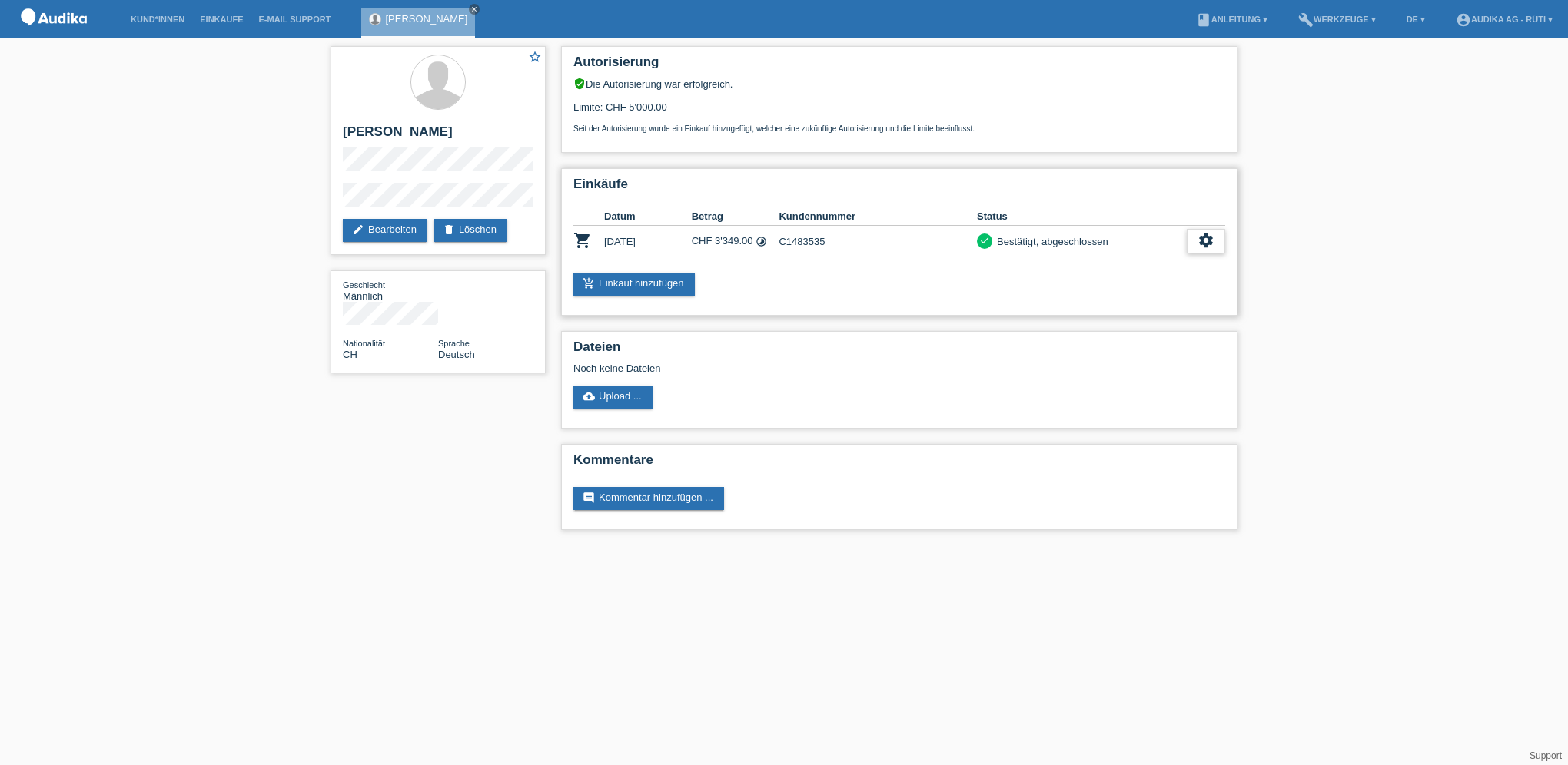
click at [1214, 249] on div "settings" at bounding box center [1206, 241] width 38 height 24
click at [1116, 284] on span "AGB herunterladen" at bounding box center [1087, 288] width 90 height 18
click at [1202, 242] on icon "settings" at bounding box center [1206, 241] width 17 height 17
click at [1079, 338] on span "Finanzierungsdetails herunterladen" at bounding box center [1122, 334] width 161 height 18
click at [1220, 234] on div "settings" at bounding box center [1206, 241] width 38 height 24
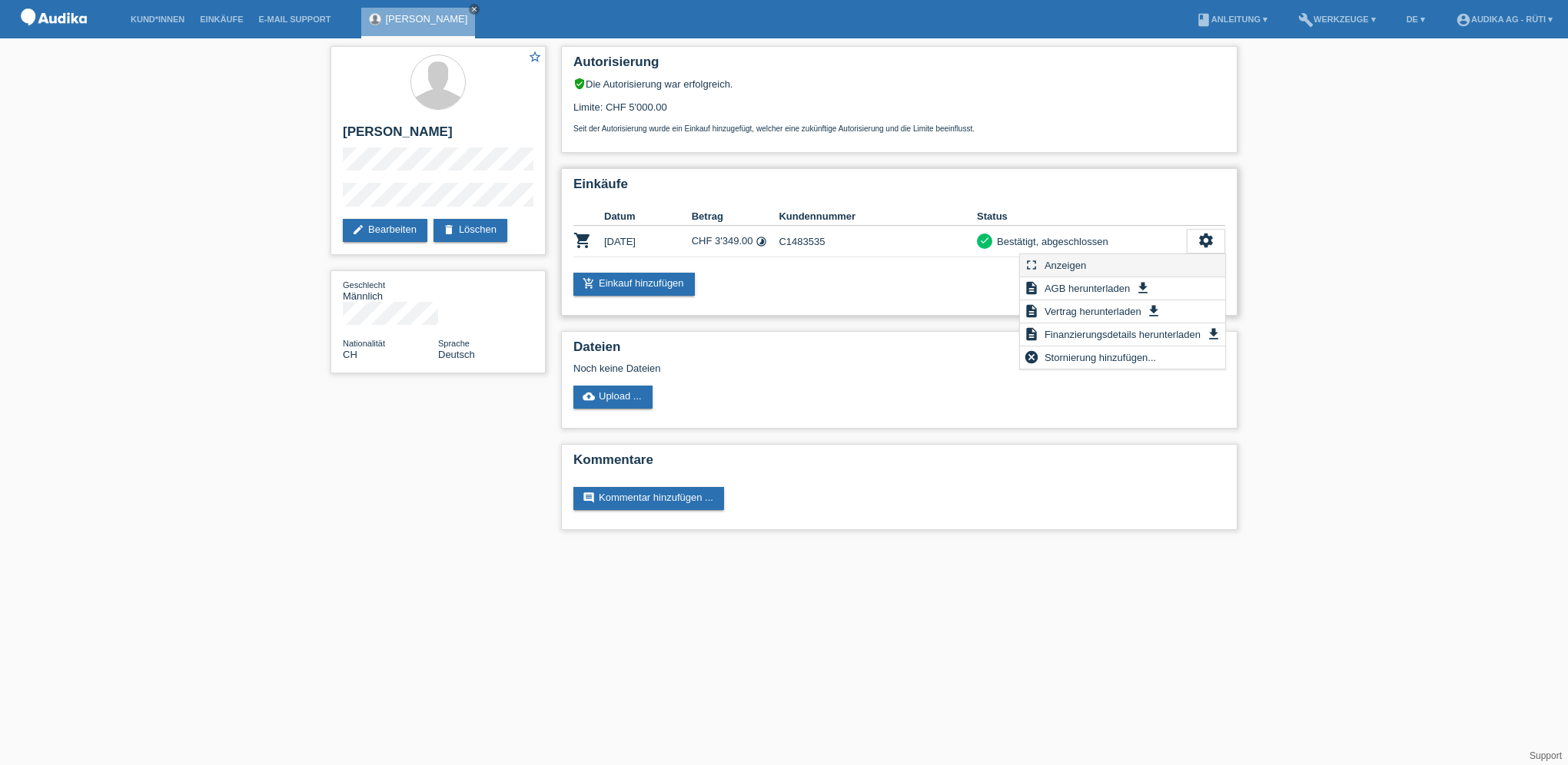
click at [1067, 262] on span "Anzeigen" at bounding box center [1065, 265] width 46 height 18
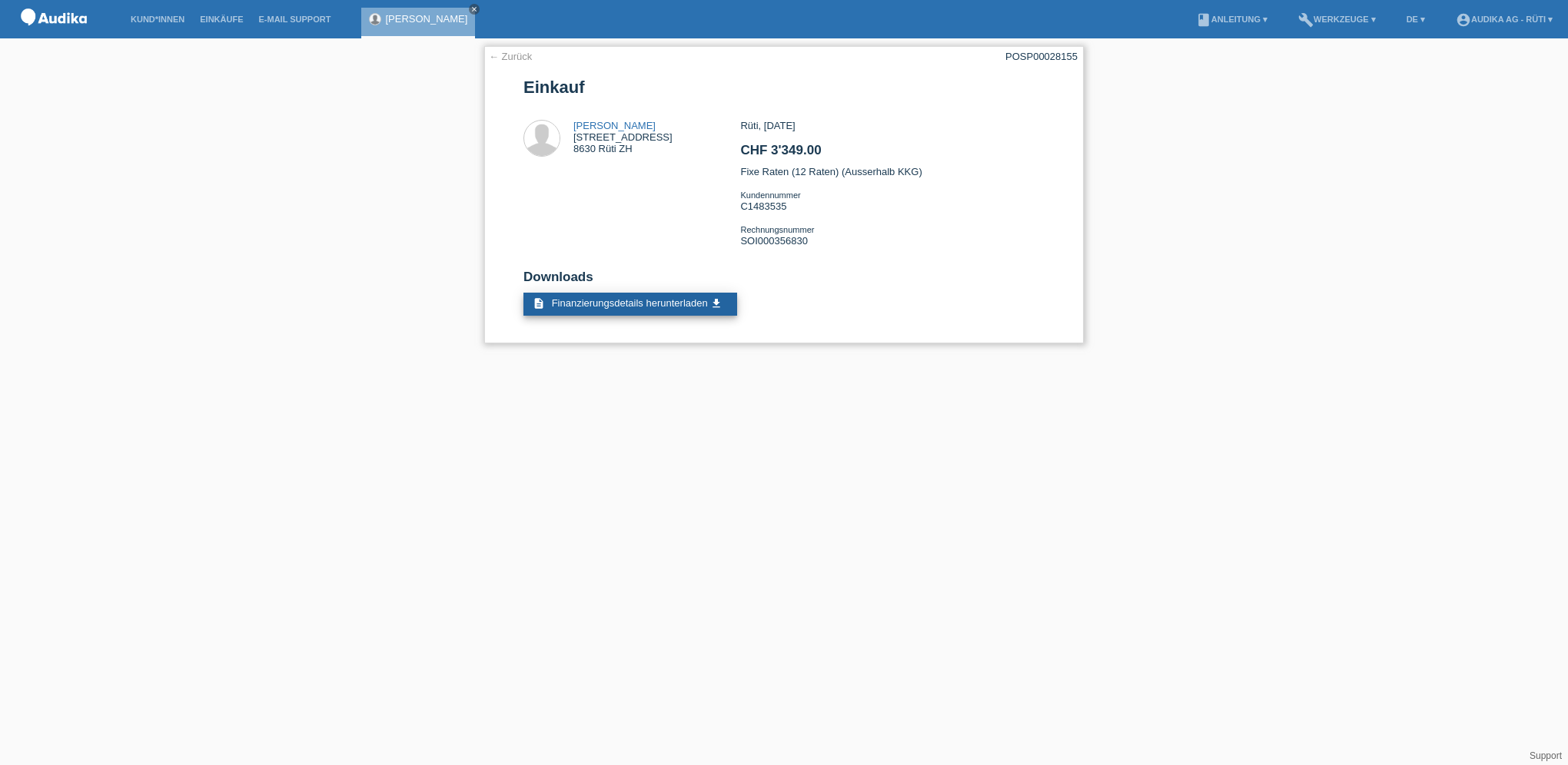
click at [675, 305] on span "Finanzierungsdetails herunterladen" at bounding box center [630, 303] width 156 height 12
click at [937, 165] on h2 "CHF 3'349.00" at bounding box center [891, 155] width 304 height 23
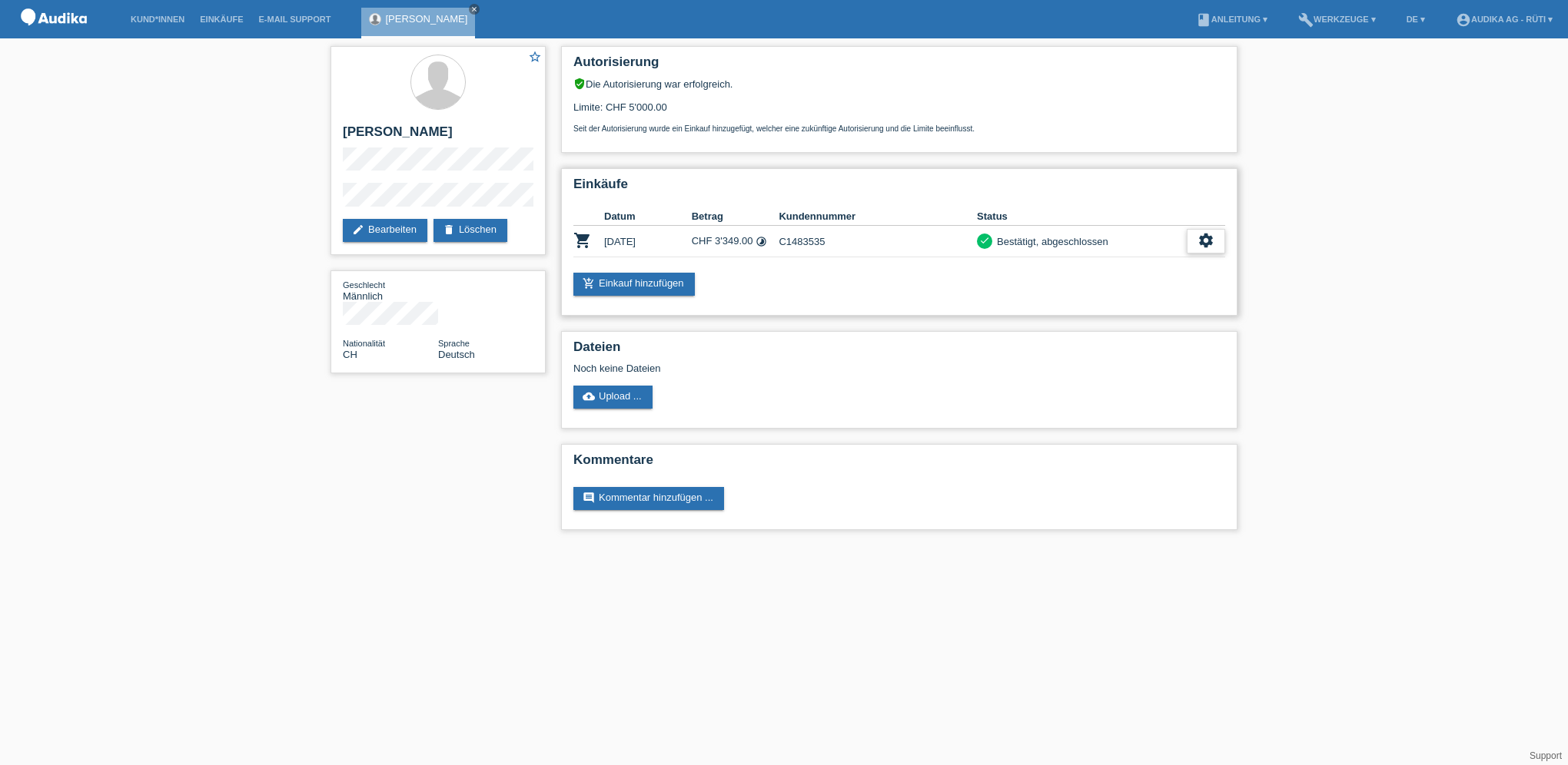
click at [1208, 241] on icon "settings" at bounding box center [1206, 241] width 17 height 17
click at [1066, 310] on span "Vertrag herunterladen" at bounding box center [1092, 311] width 101 height 18
